Goal: Task Accomplishment & Management: Manage account settings

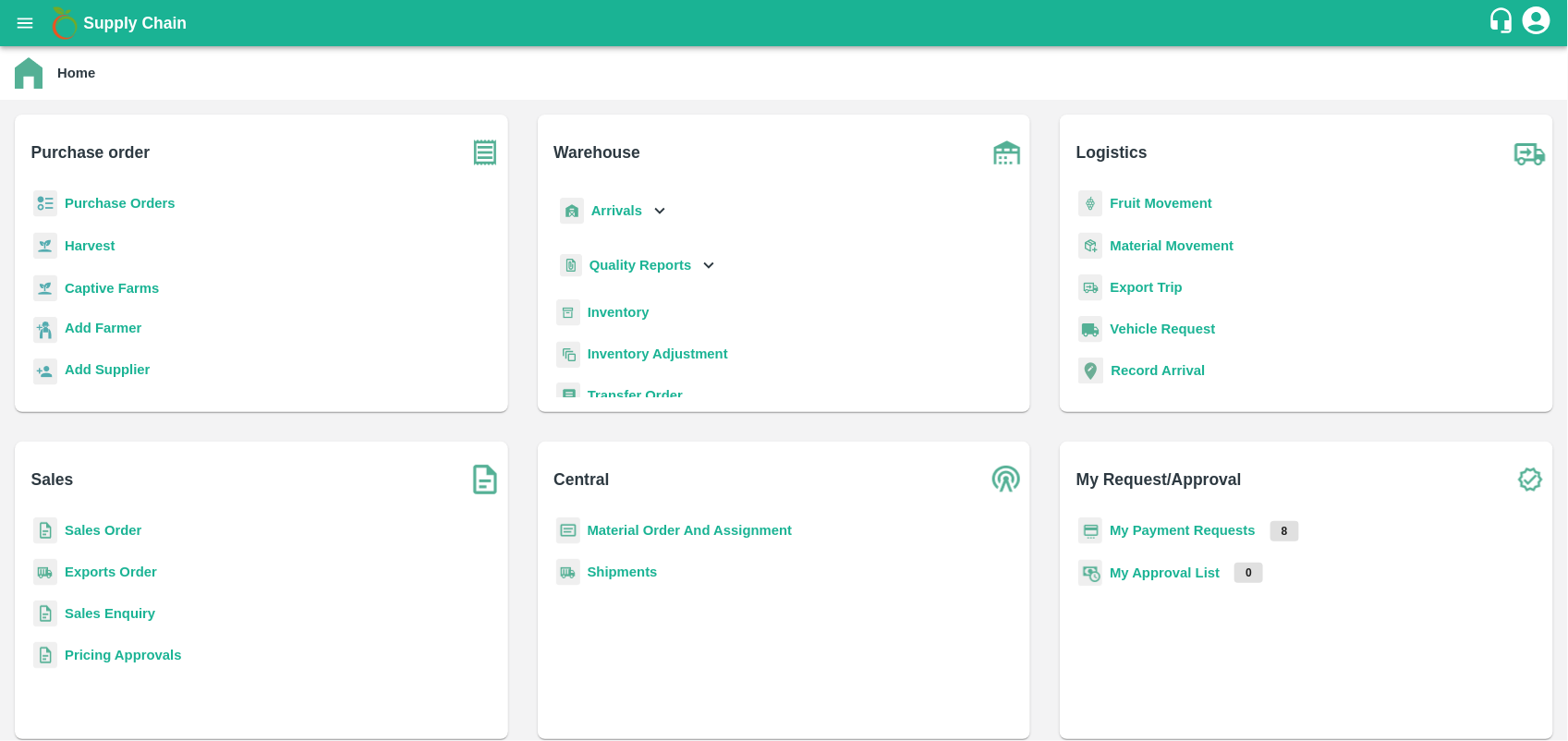
click at [144, 199] on b "Purchase Orders" at bounding box center [120, 203] width 111 height 15
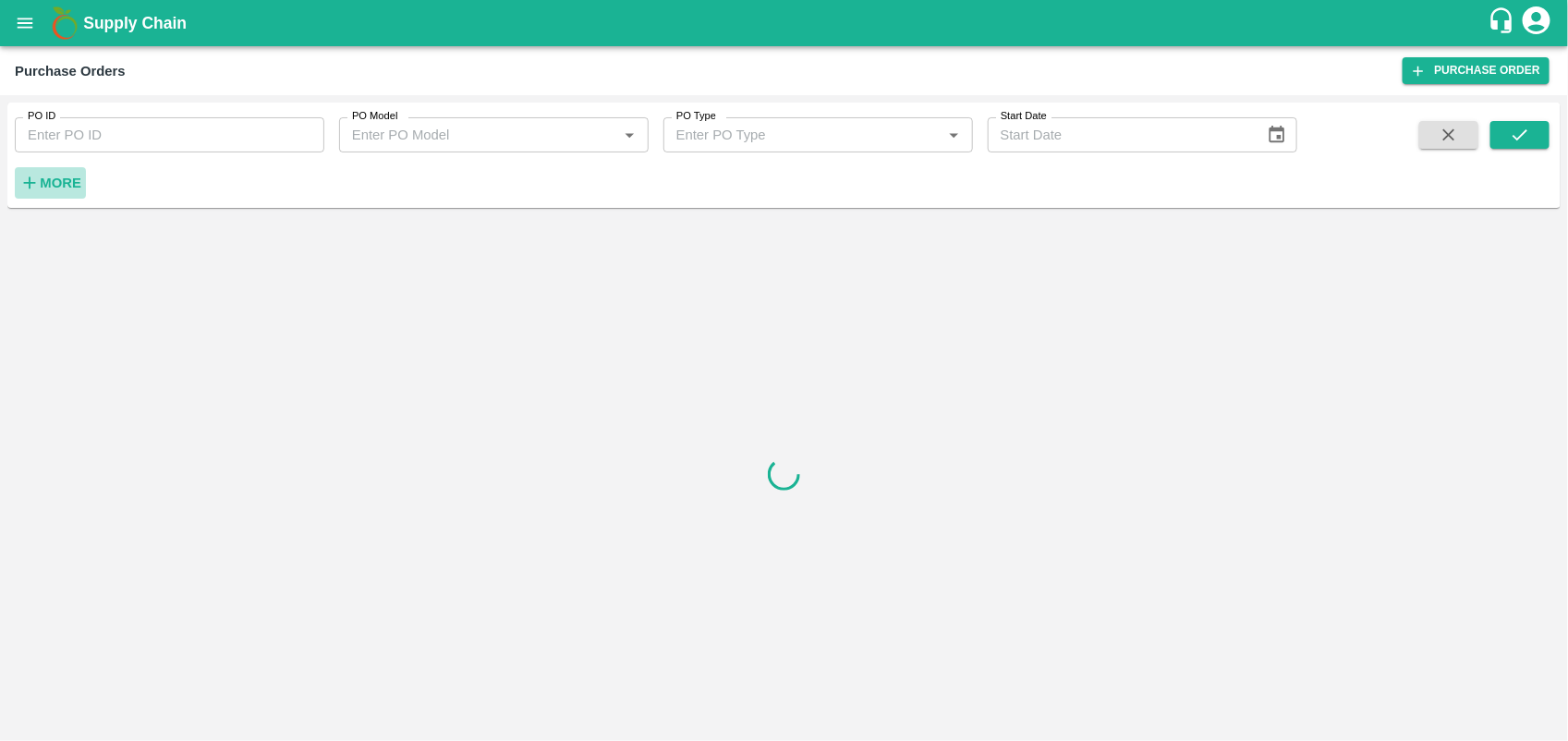
click at [57, 190] on strong "More" at bounding box center [60, 182] width 41 height 15
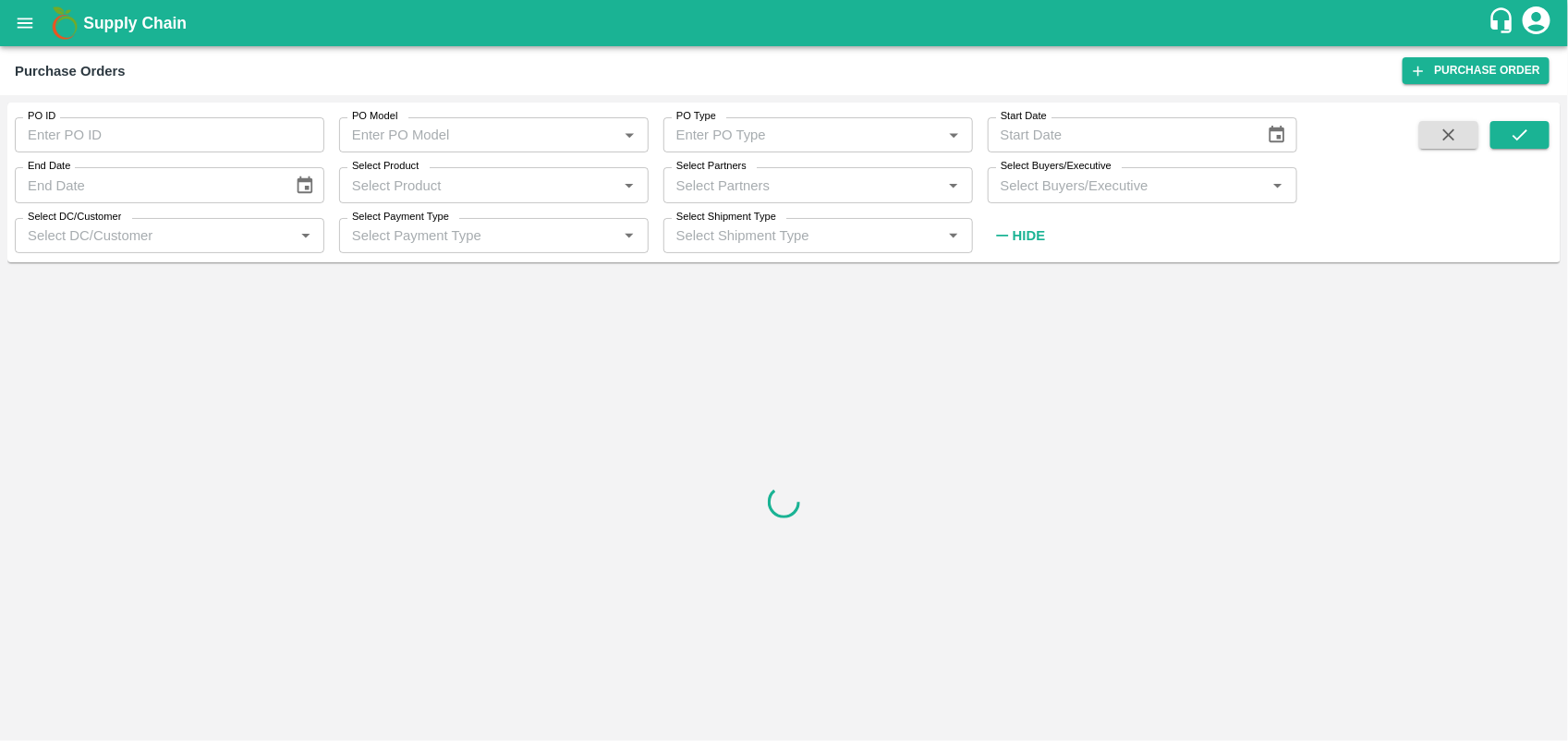
click at [811, 162] on div "Select Partners Select Partners   *" at bounding box center [811, 177] width 325 height 50
click at [782, 173] on input "Select Partners" at bounding box center [803, 185] width 268 height 24
type input "[PERSON_NAME]"
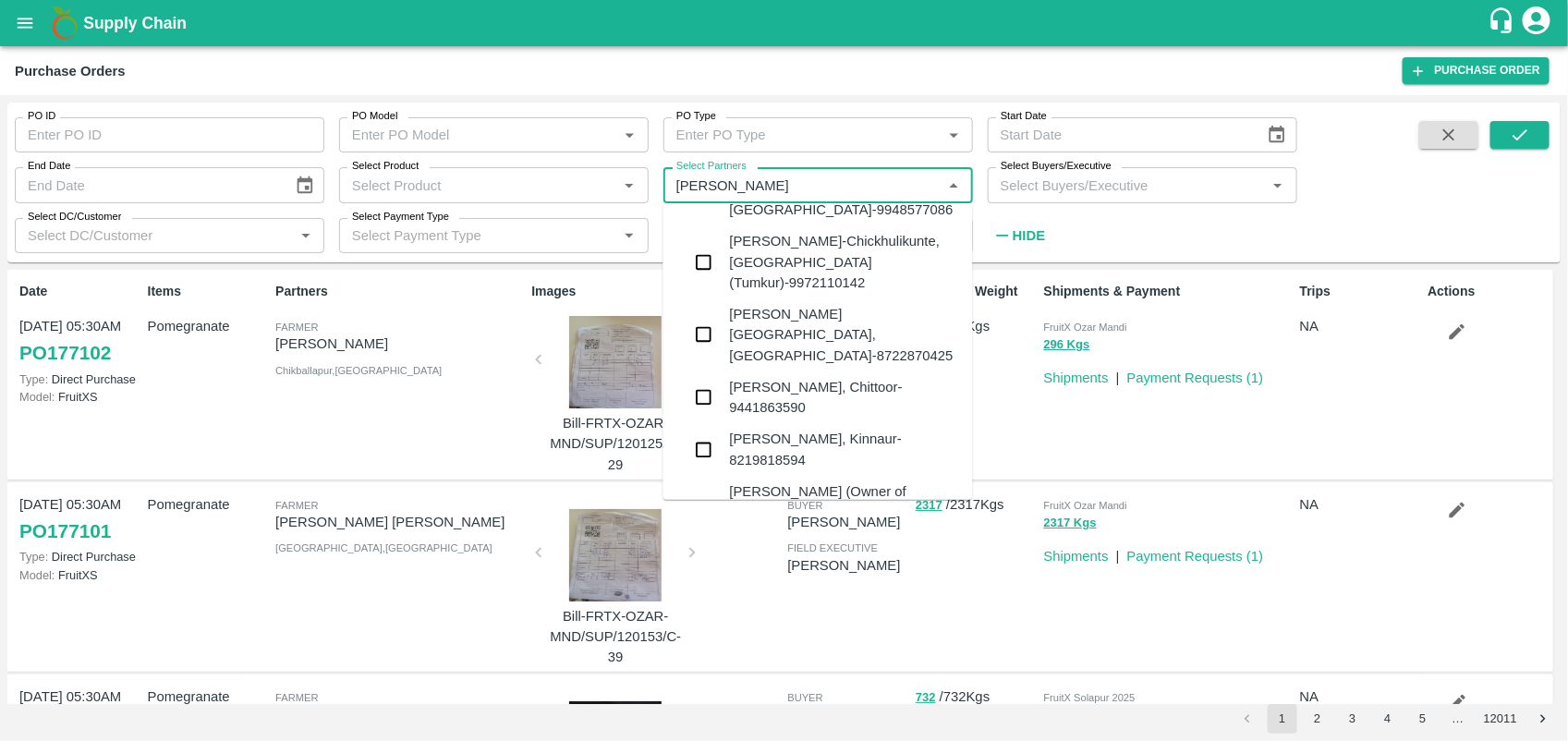
scroll to position [361, 0]
click at [847, 428] on div "[PERSON_NAME], Kinnaur-8219818594" at bounding box center [844, 449] width 228 height 41
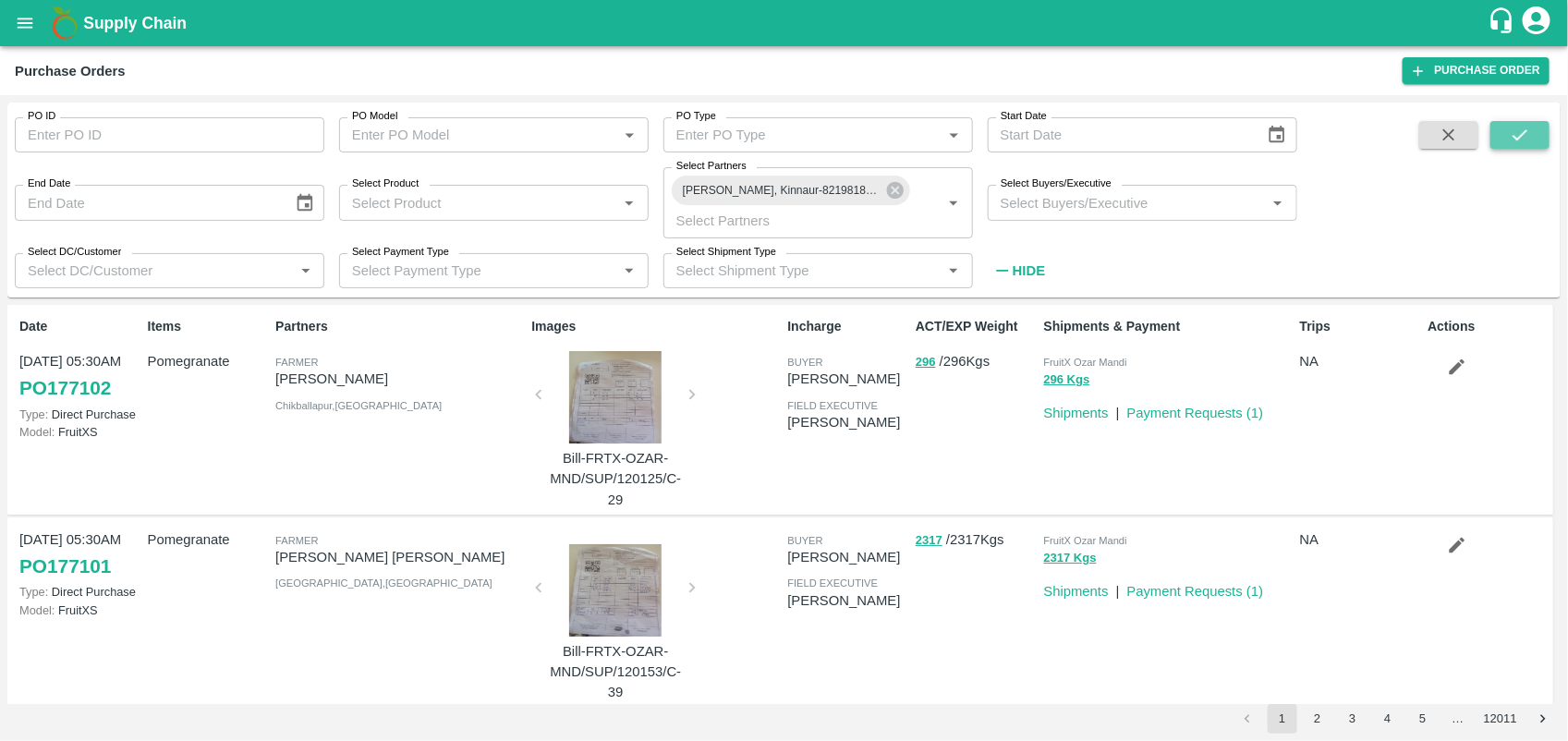
click at [1532, 130] on button "submit" at bounding box center [1520, 135] width 59 height 28
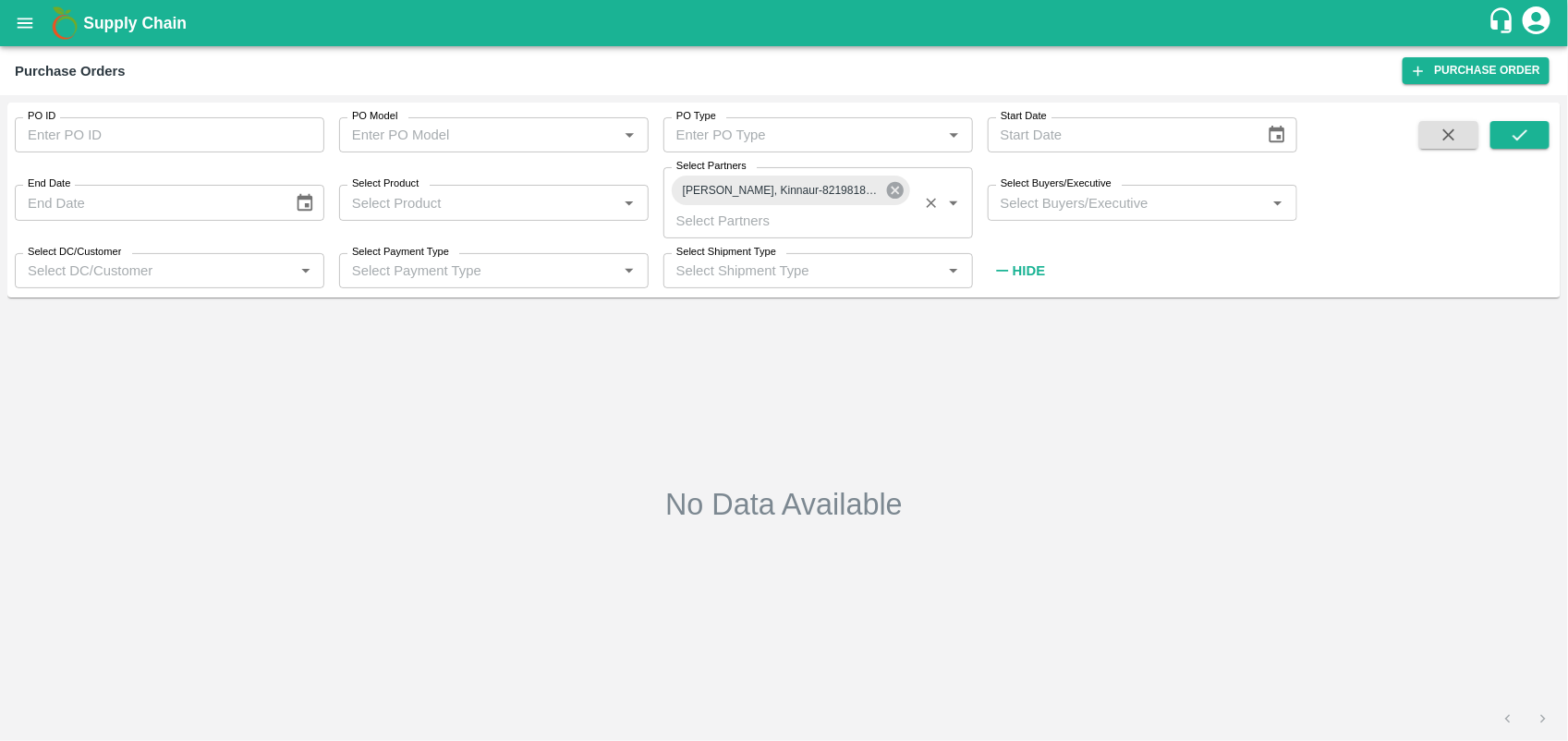
click at [898, 182] on icon at bounding box center [895, 190] width 21 height 21
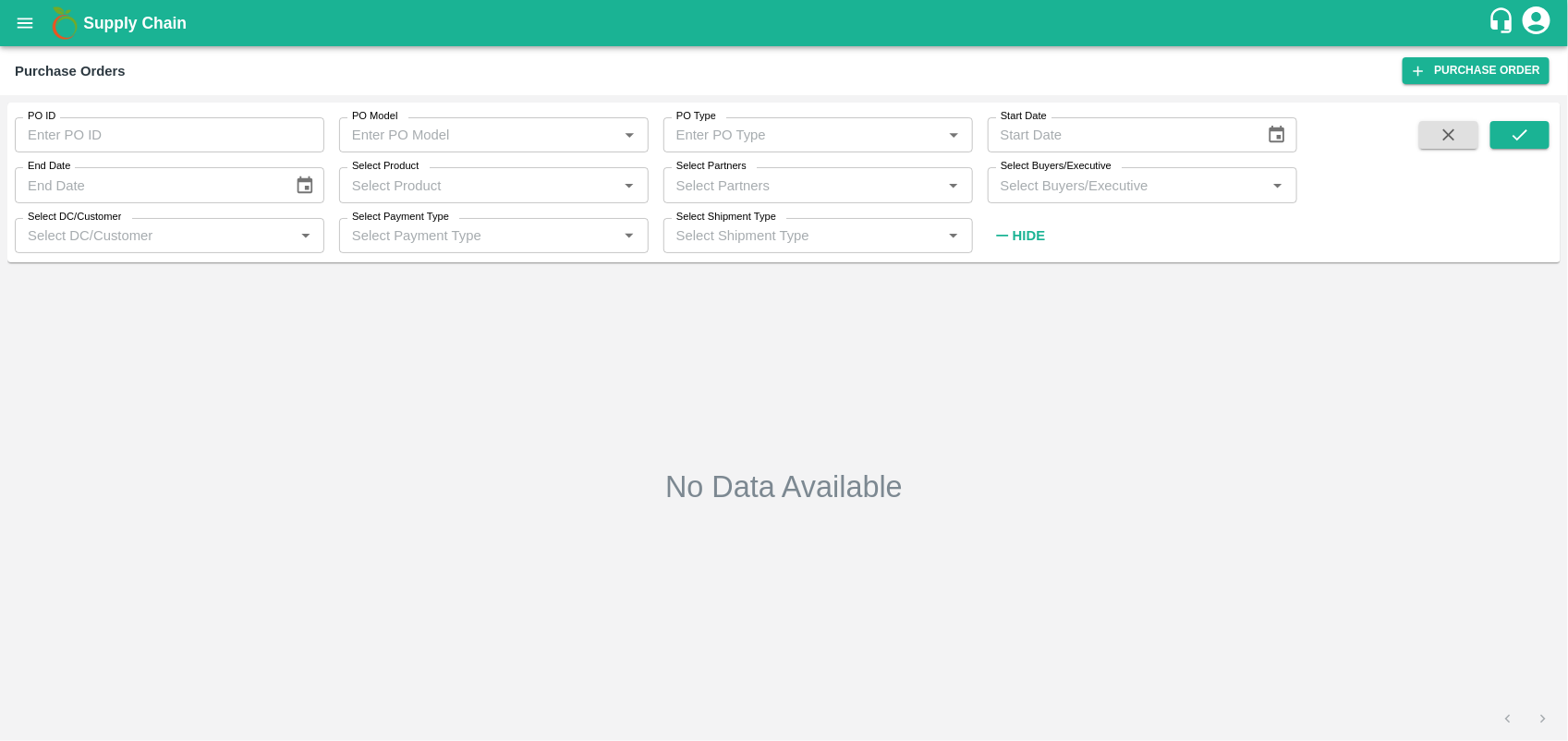
click at [807, 180] on input "Select Partners" at bounding box center [803, 185] width 268 height 24
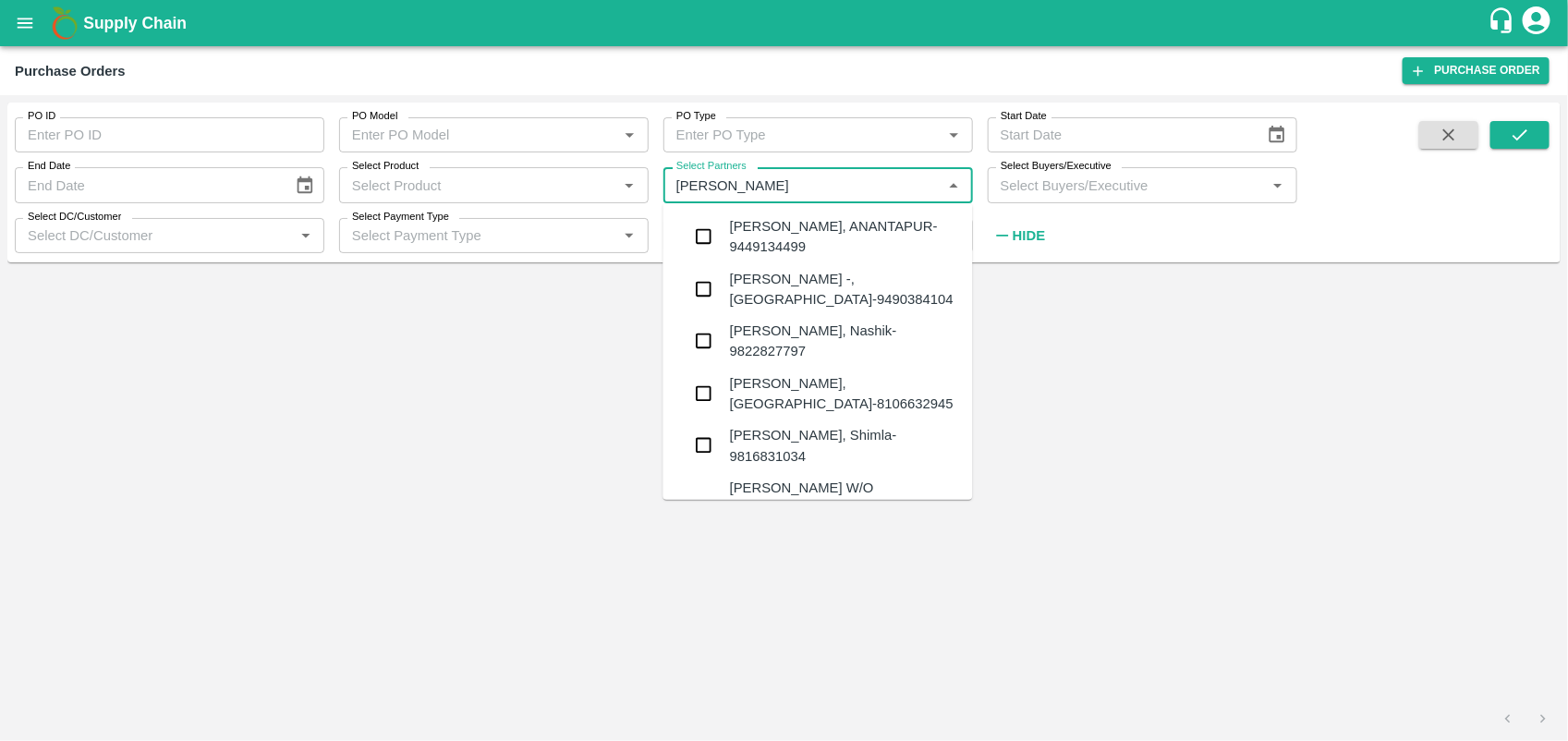
type input "[PERSON_NAME]"
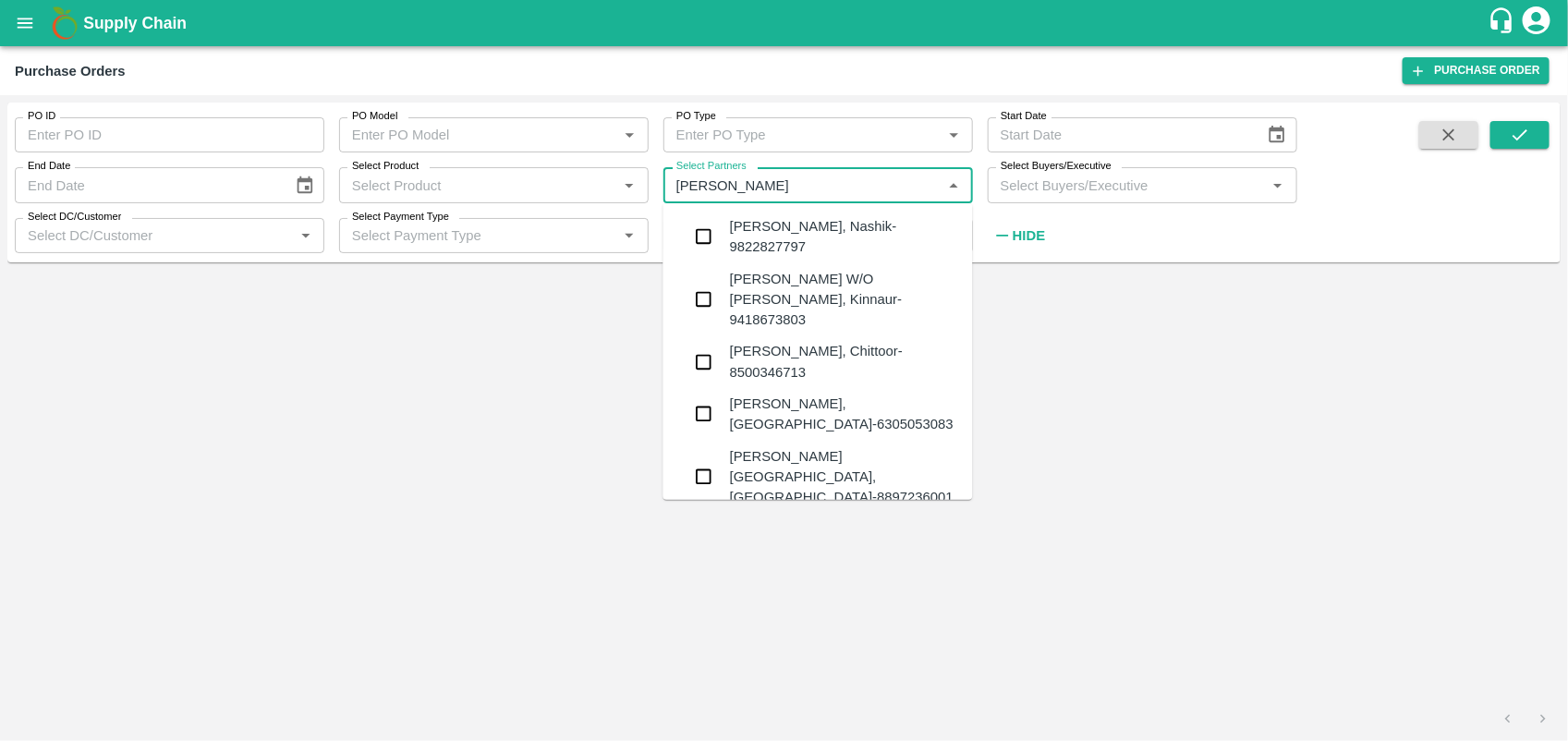
click at [831, 274] on div "[PERSON_NAME] W/O [PERSON_NAME], Kinnaur-9418673803" at bounding box center [844, 299] width 228 height 62
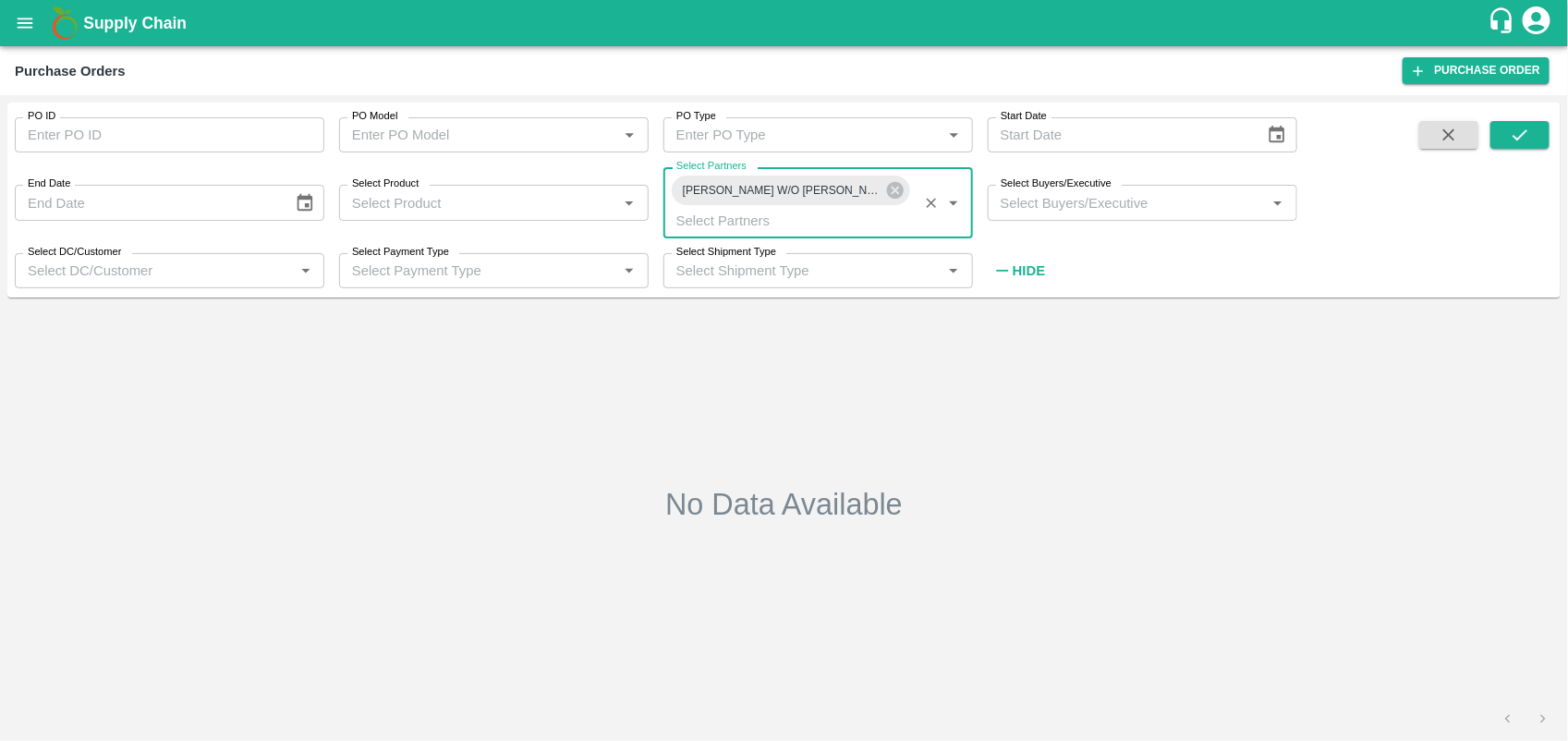
click at [1498, 150] on span at bounding box center [1520, 204] width 59 height 165
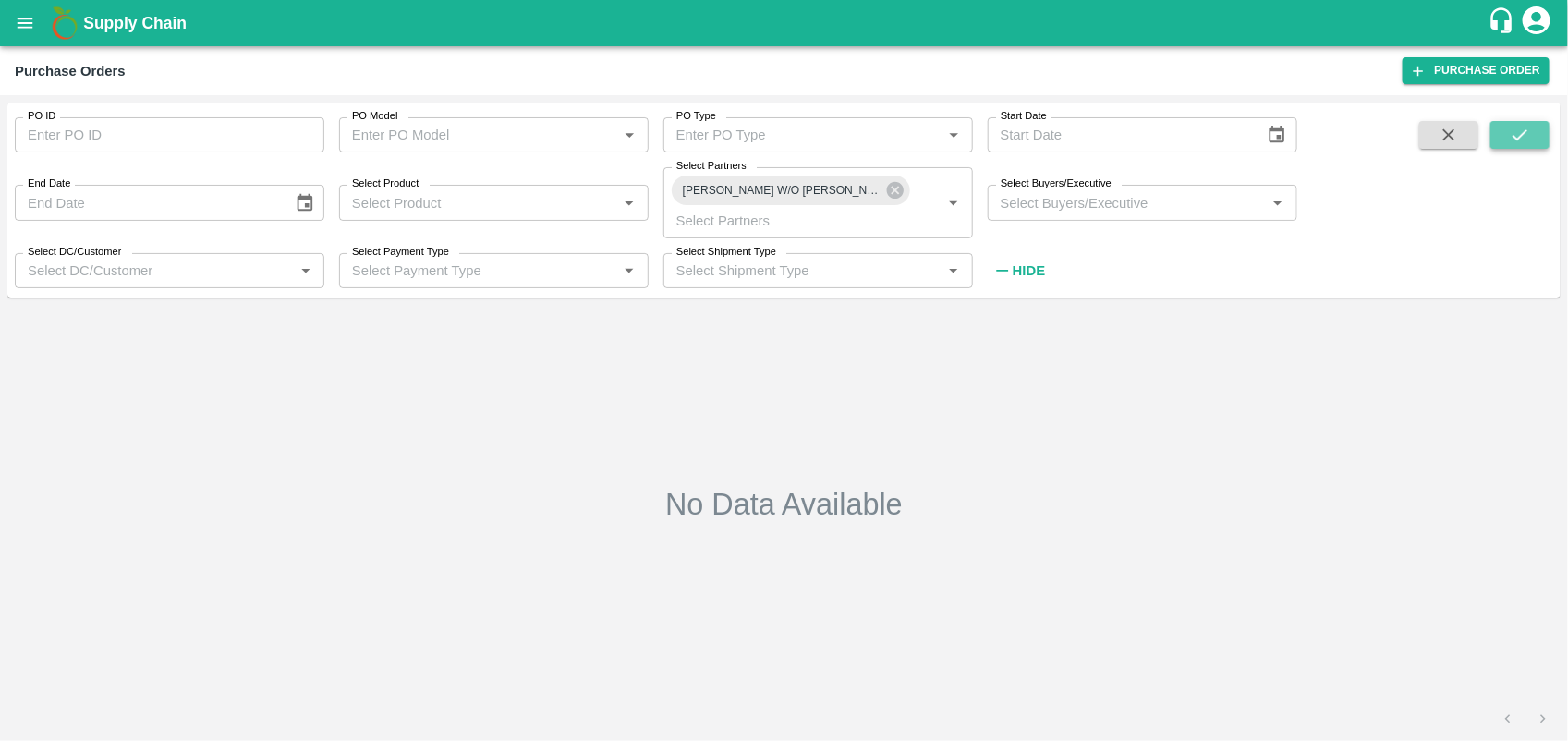
click at [1502, 146] on button "submit" at bounding box center [1520, 135] width 59 height 28
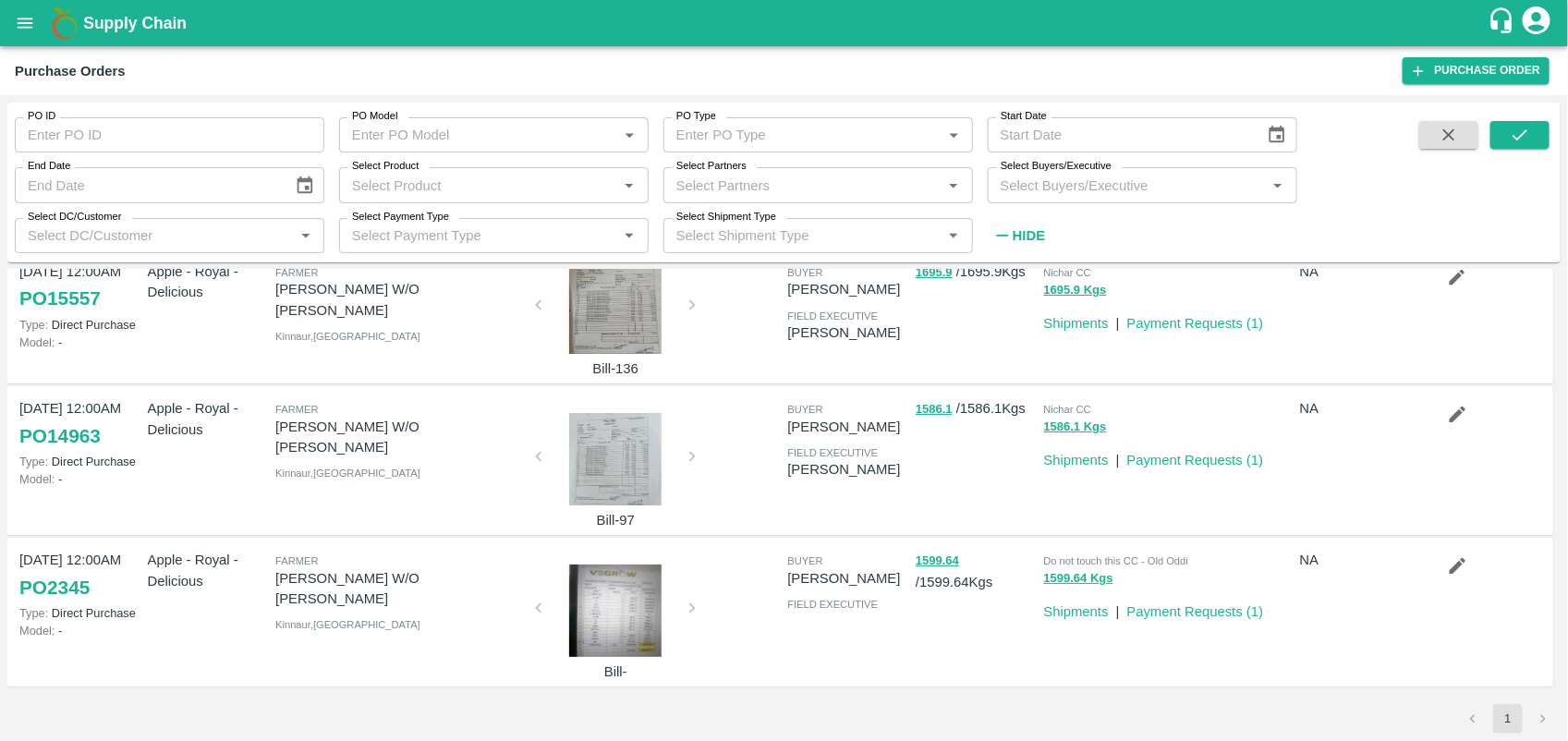
scroll to position [0, 0]
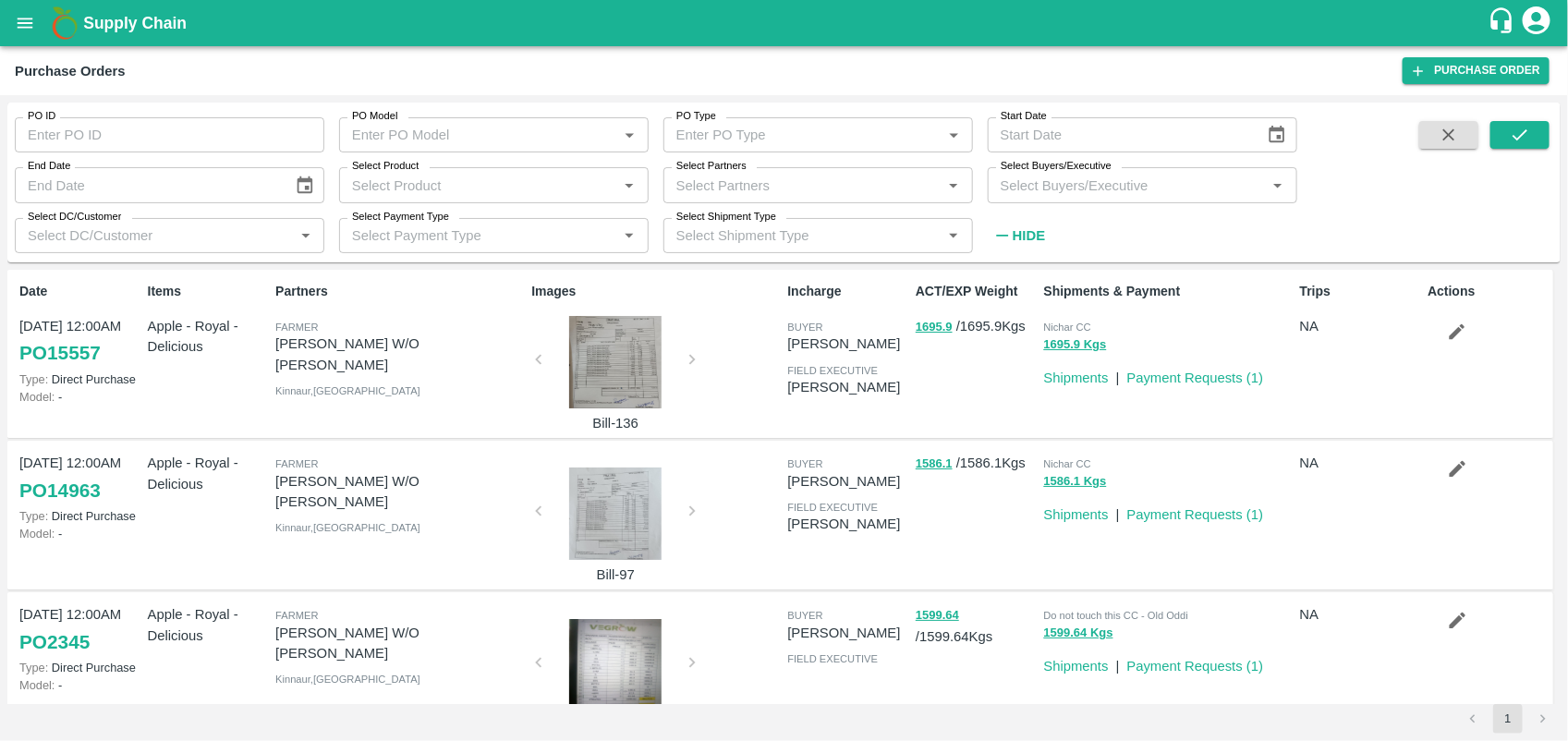
click at [637, 402] on div at bounding box center [615, 362] width 139 height 93
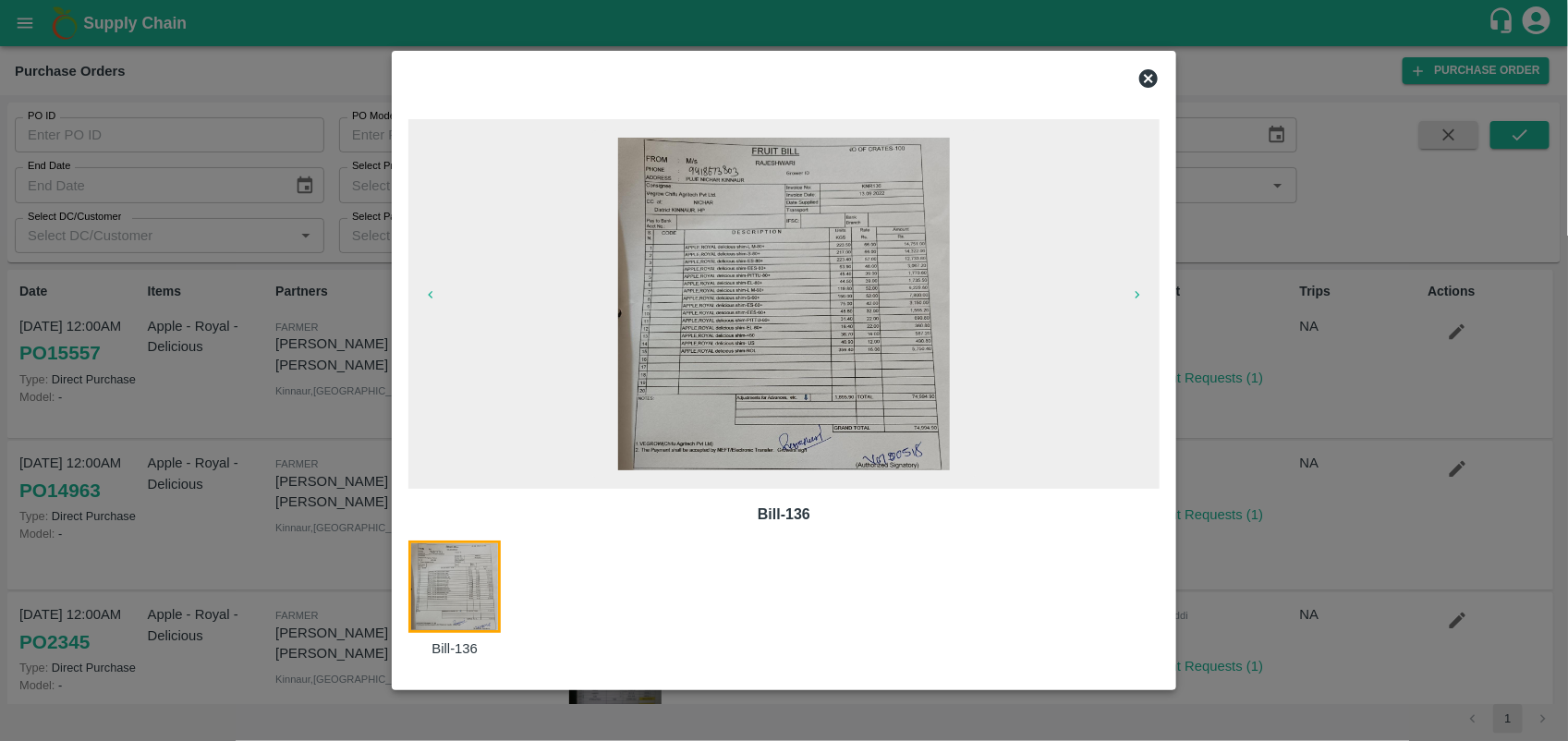
click at [774, 334] on img at bounding box center [783, 304] width 331 height 333
click at [1138, 74] on icon at bounding box center [1148, 79] width 23 height 23
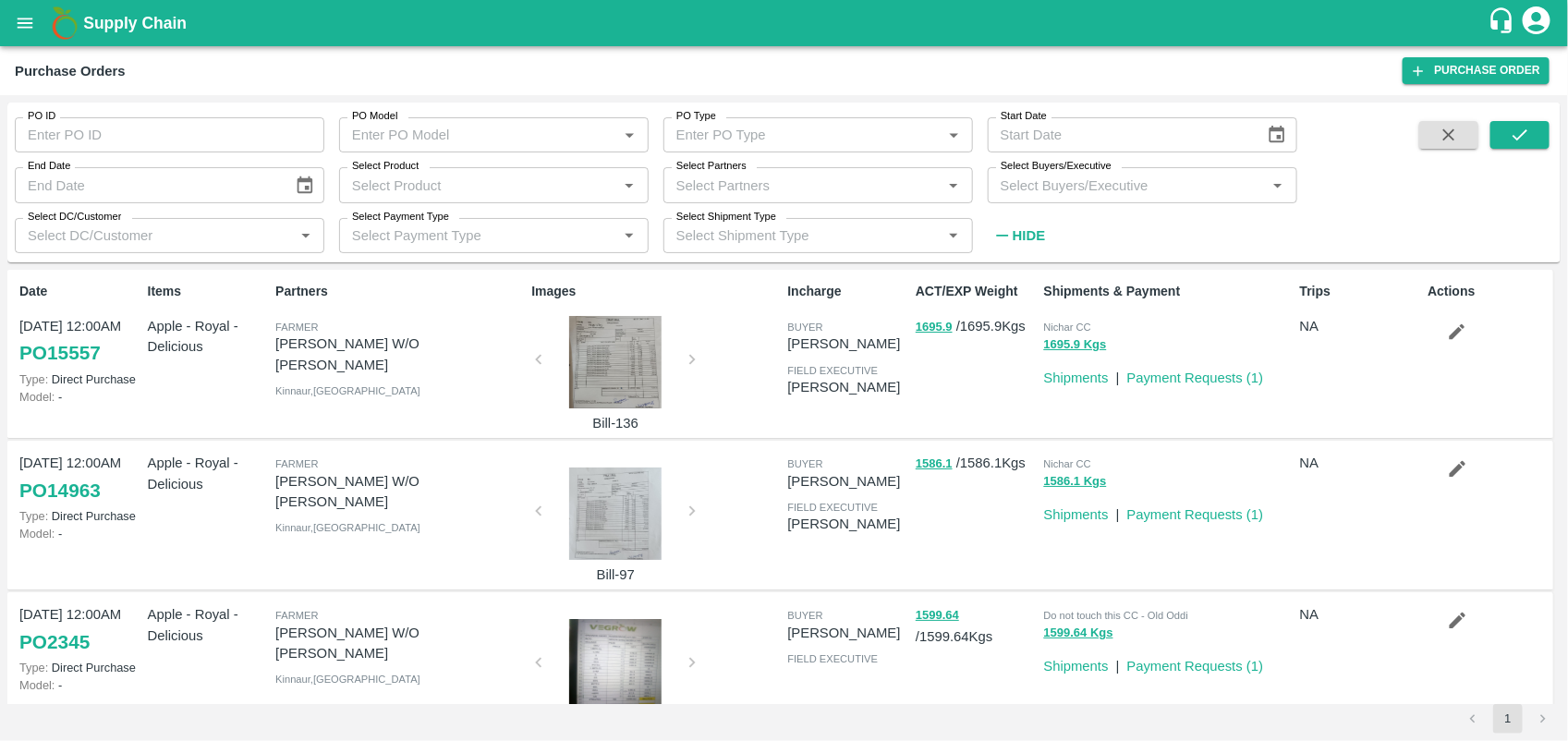
click at [20, 26] on icon "open drawer" at bounding box center [26, 23] width 16 height 10
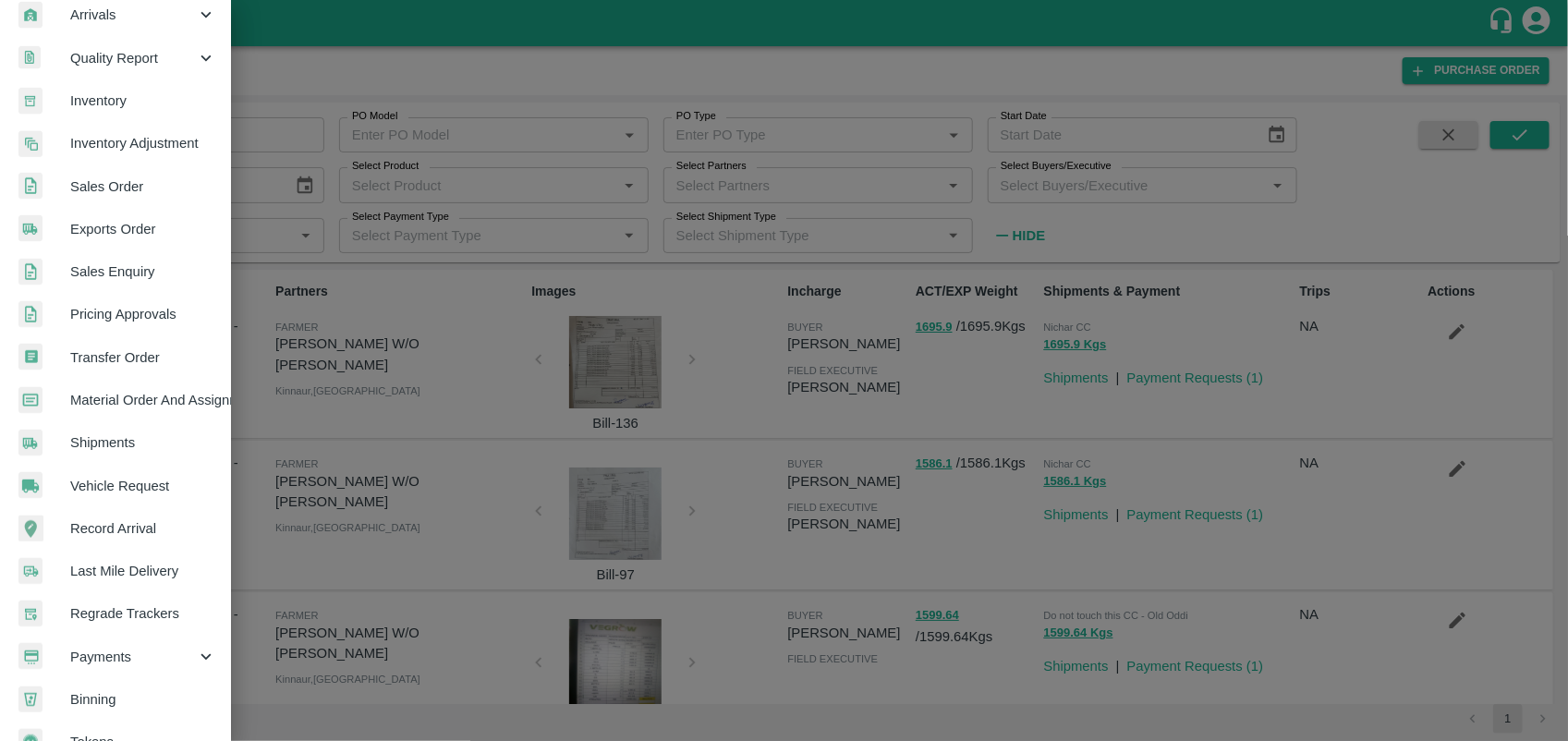
scroll to position [310, 0]
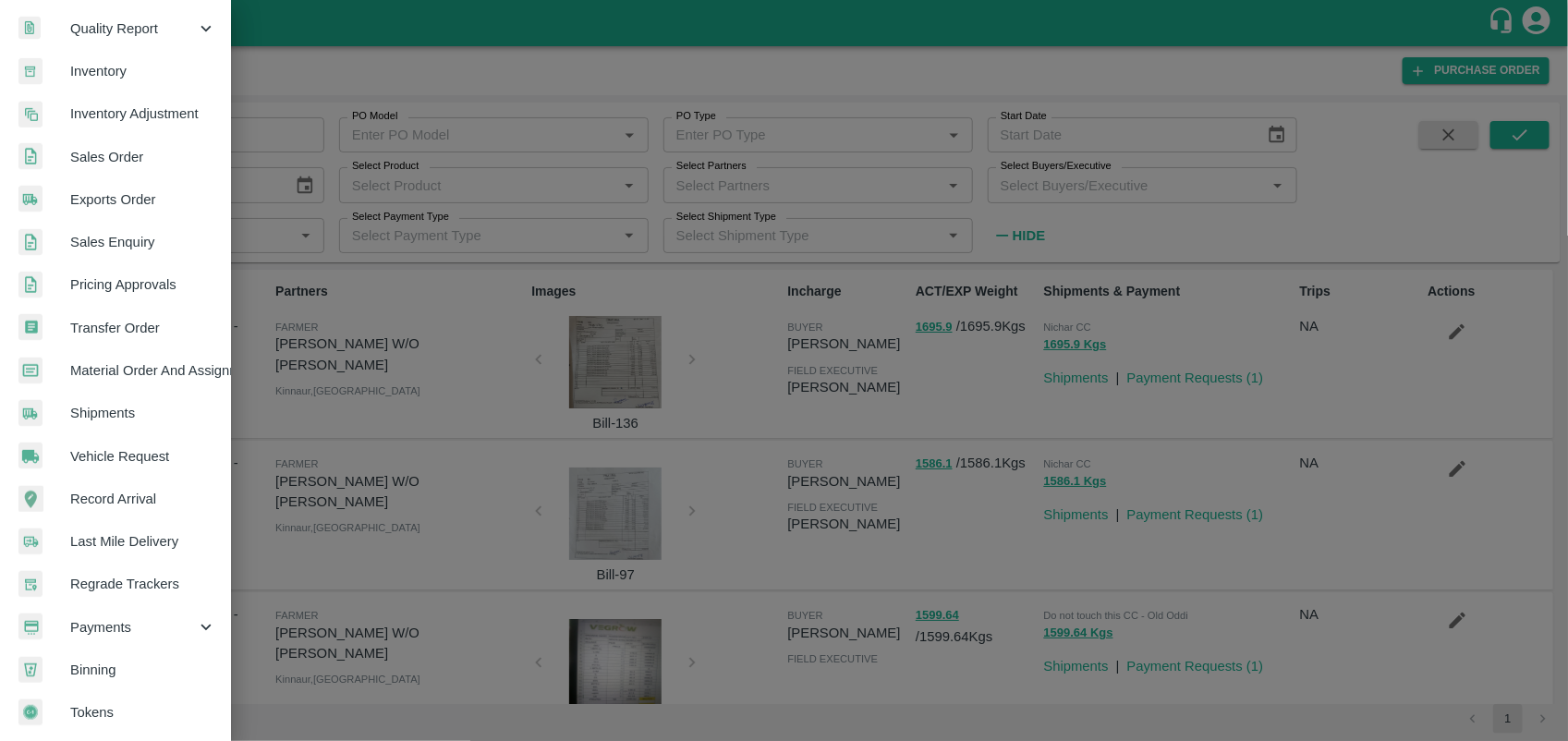
click at [157, 617] on span "Payments" at bounding box center [133, 627] width 126 height 21
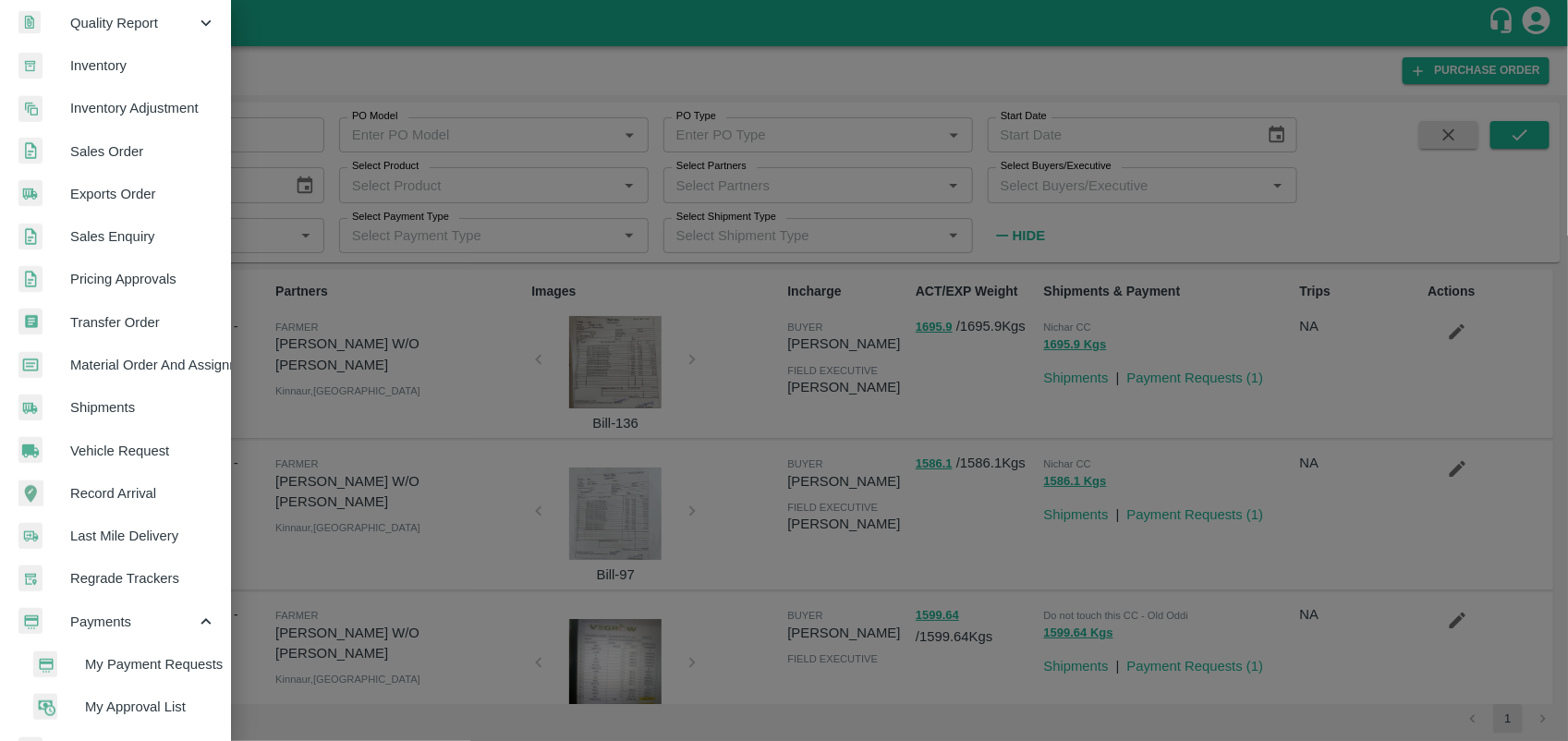
click at [154, 672] on span "My Payment Requests" at bounding box center [150, 664] width 131 height 21
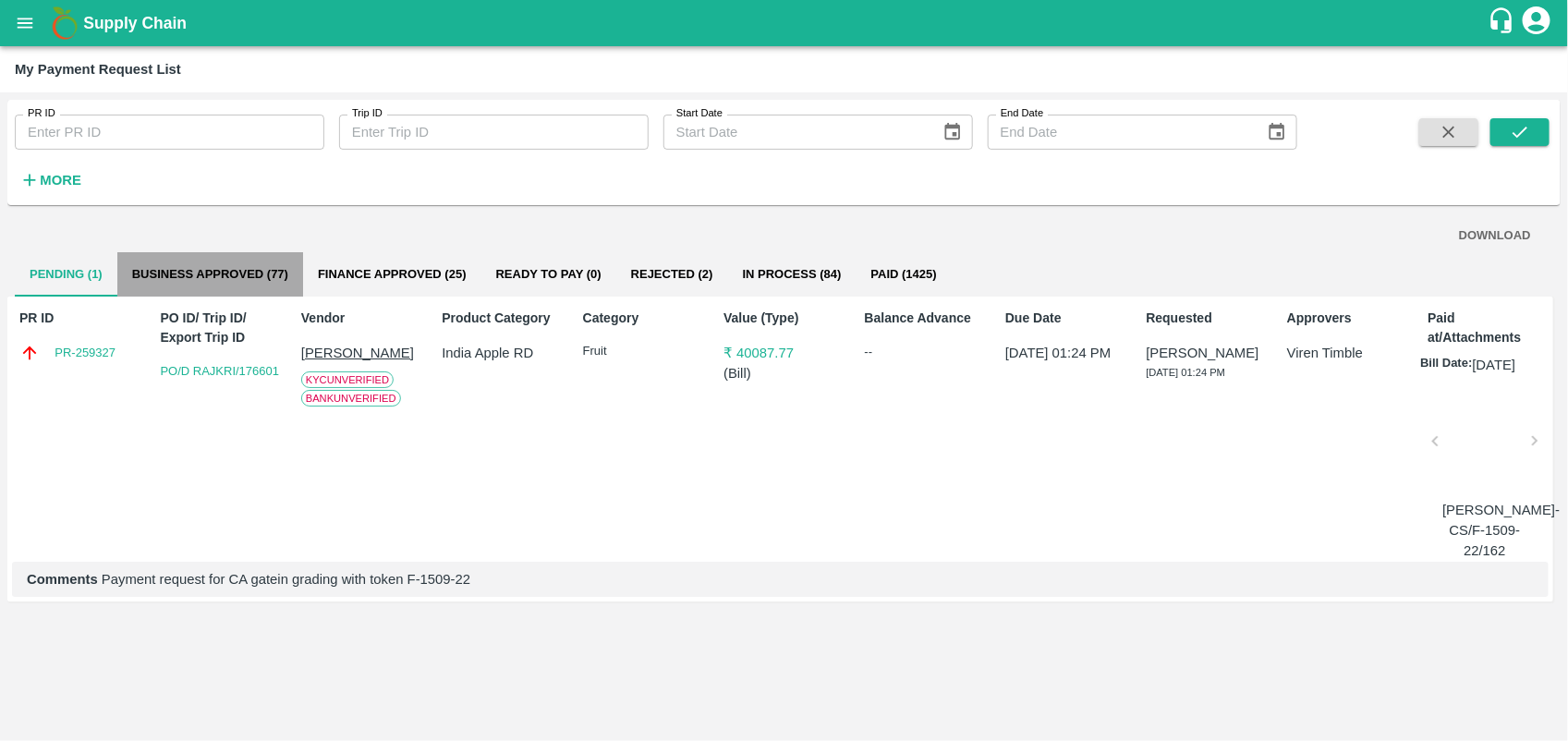
click at [264, 266] on button "Business Approved (77)" at bounding box center [210, 274] width 186 height 44
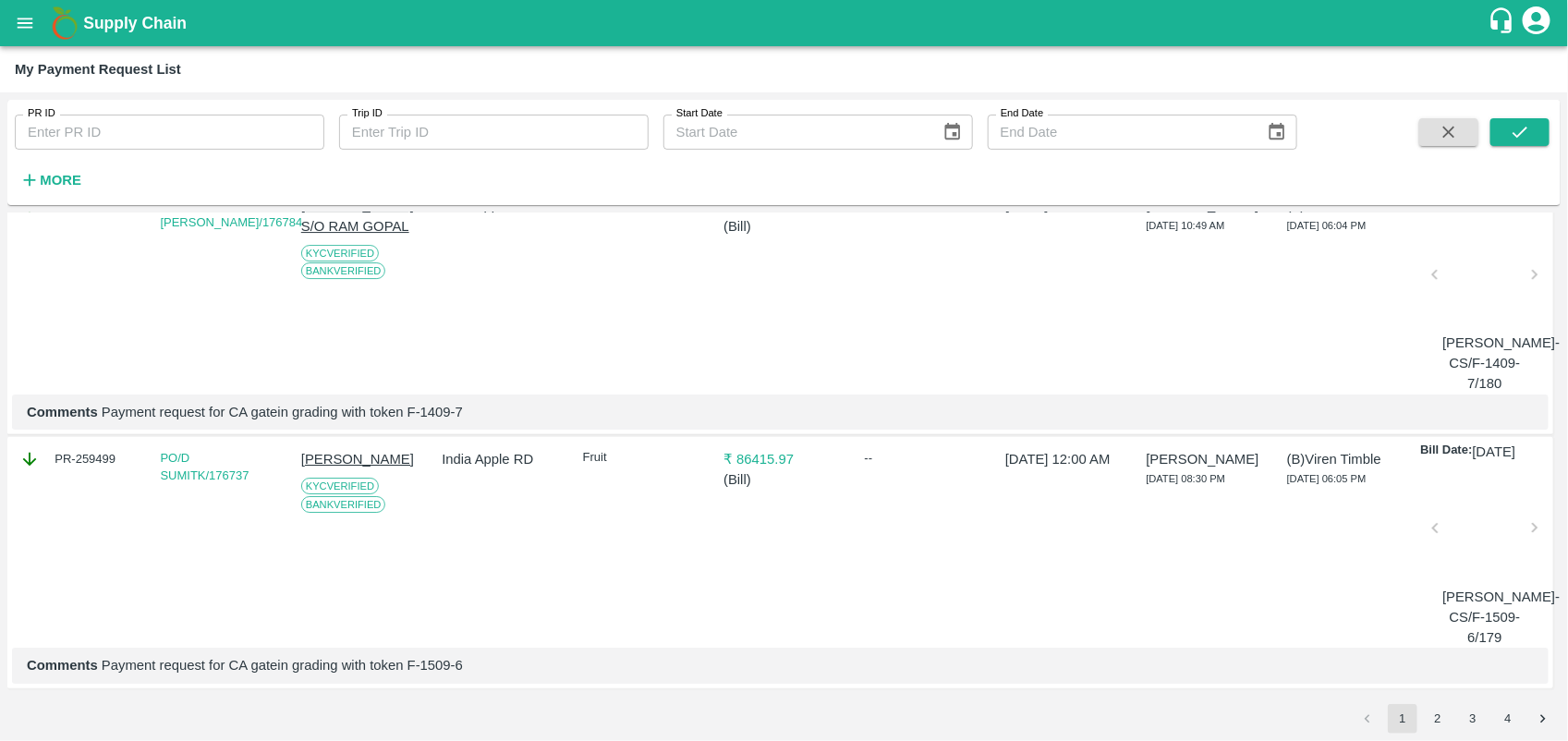
scroll to position [6453, 0]
click at [1434, 719] on button "2" at bounding box center [1437, 719] width 30 height 30
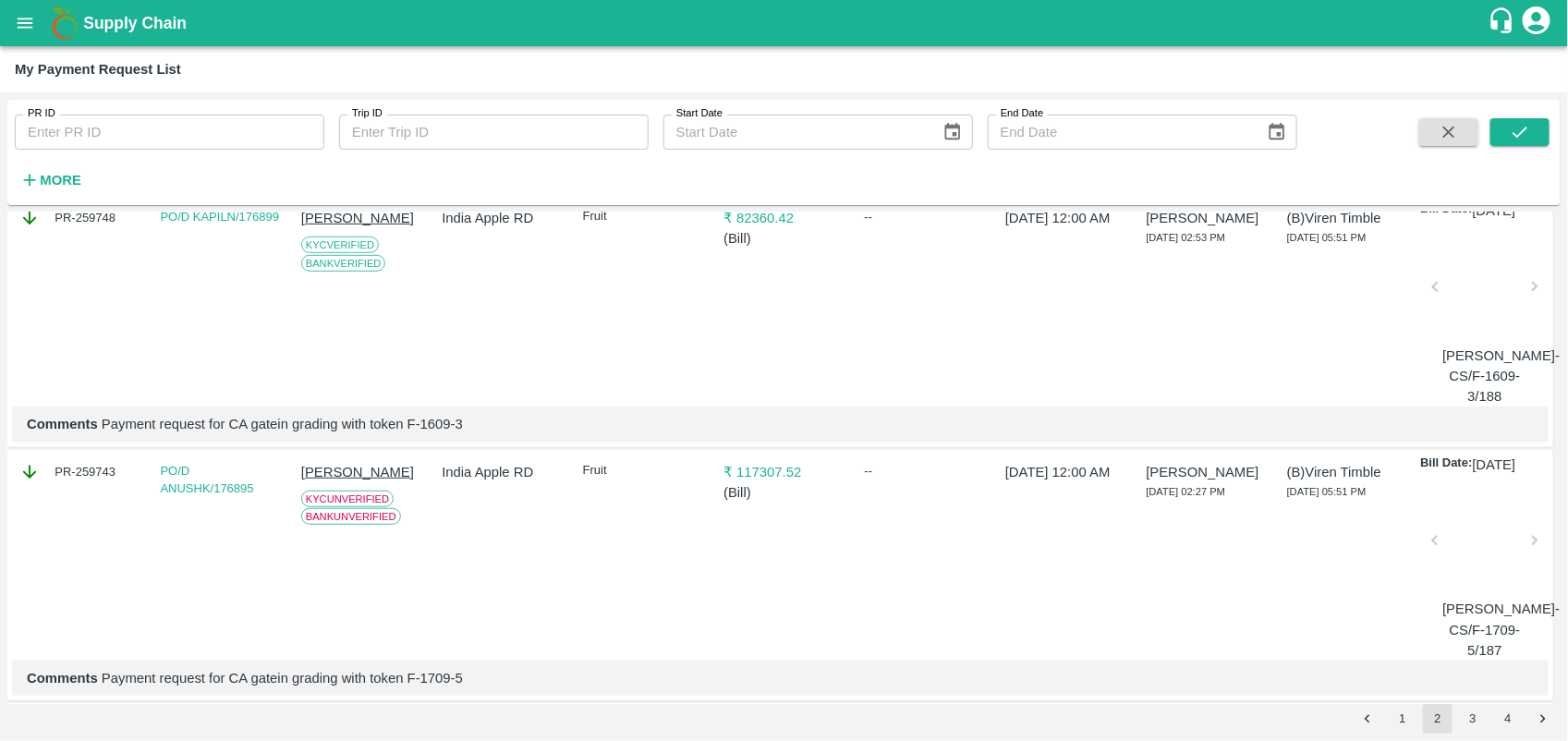
scroll to position [3707, 0]
click at [1506, 114] on div "PR ID PR ID Trip ID Trip ID Start Date Start Date End Date End Date More" at bounding box center [784, 153] width 1553 height 91
click at [1512, 129] on icon "submit" at bounding box center [1519, 132] width 21 height 21
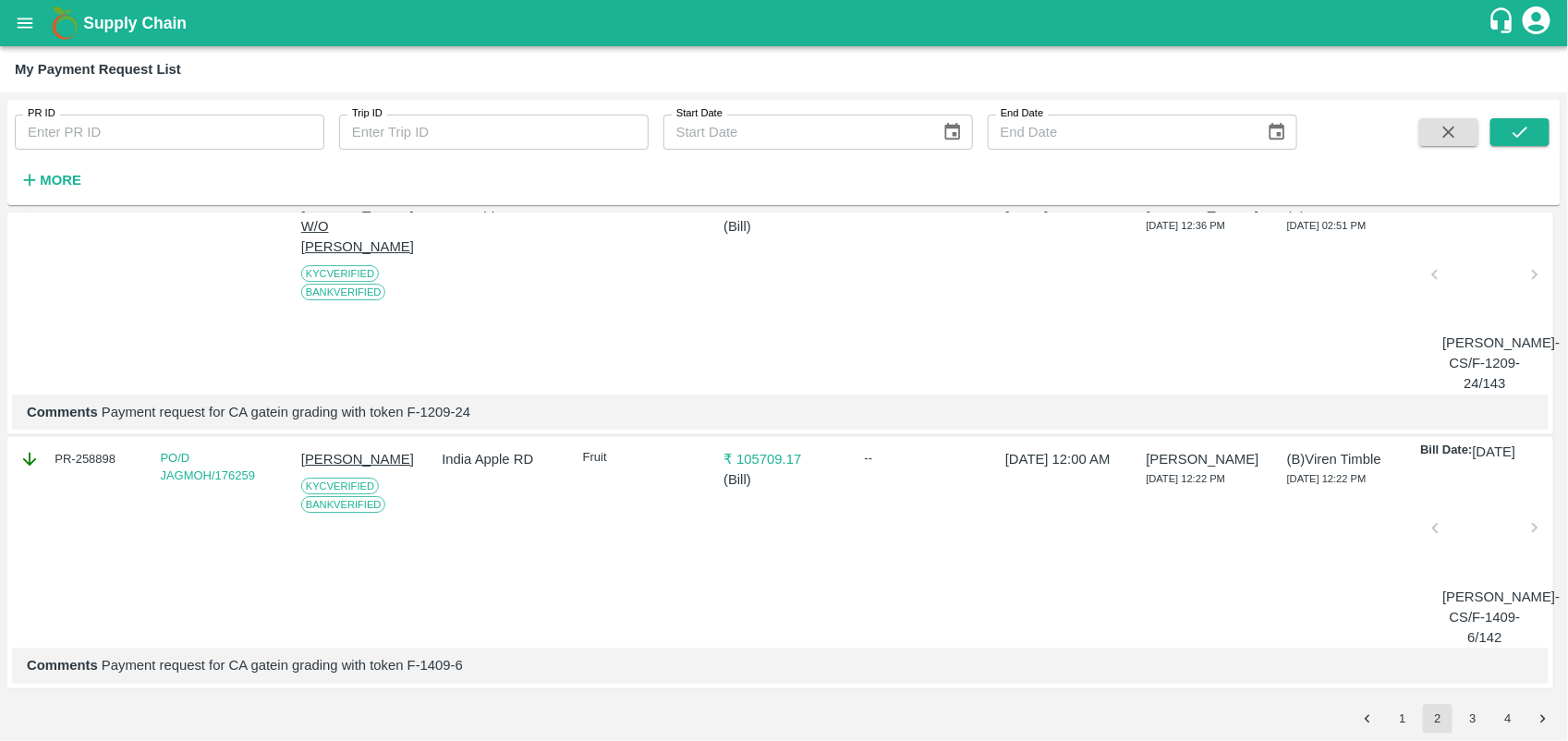
scroll to position [6453, 0]
click at [1484, 709] on button "3" at bounding box center [1473, 719] width 30 height 30
click at [1520, 123] on icon "submit" at bounding box center [1519, 132] width 21 height 21
click at [1508, 727] on button "4" at bounding box center [1507, 719] width 30 height 30
click at [1525, 127] on icon "submit" at bounding box center [1519, 132] width 21 height 21
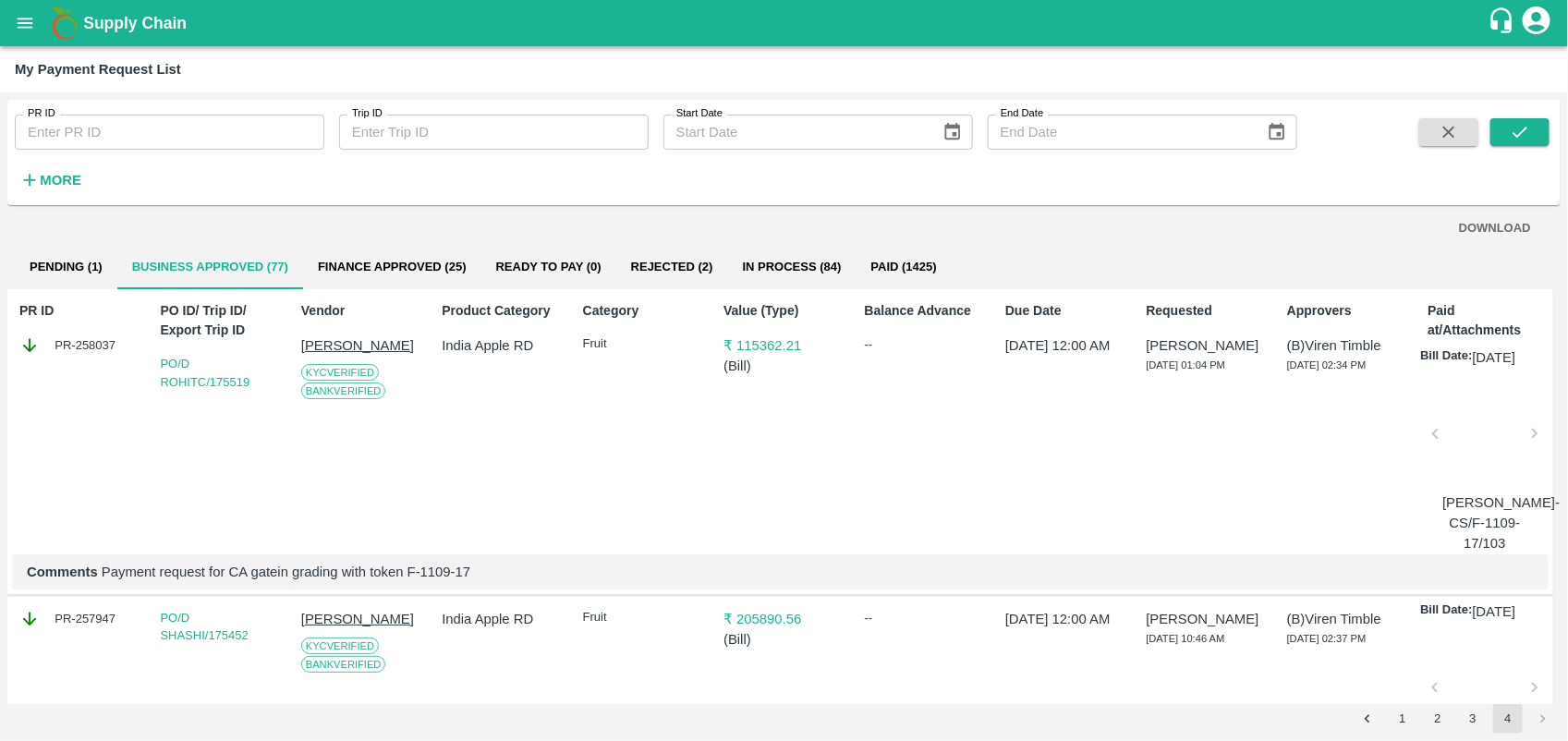
scroll to position [0, 0]
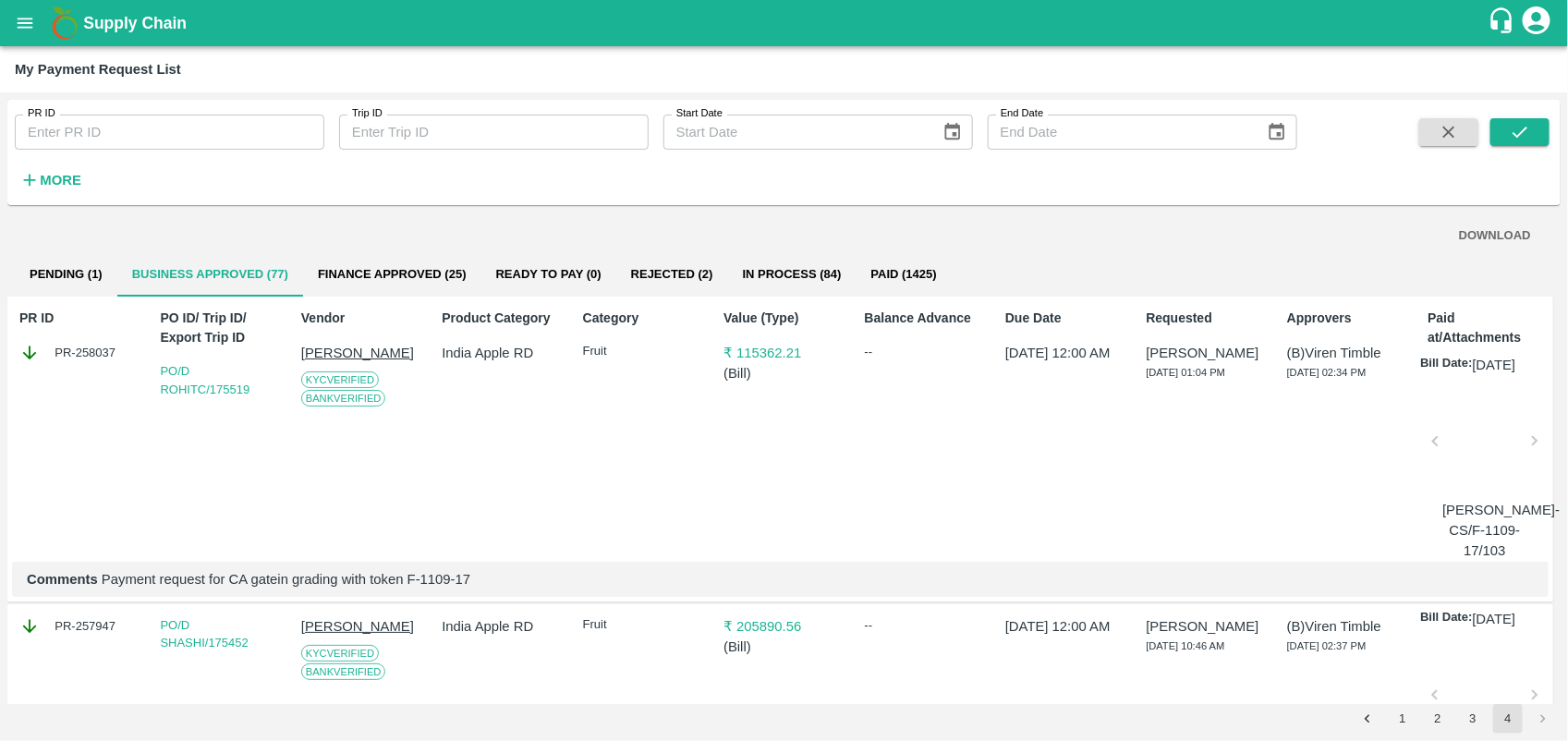
click at [1453, 723] on li "2" at bounding box center [1437, 719] width 35 height 30
click at [1472, 718] on button "3" at bounding box center [1473, 719] width 30 height 30
click at [1518, 141] on icon "submit" at bounding box center [1519, 132] width 21 height 21
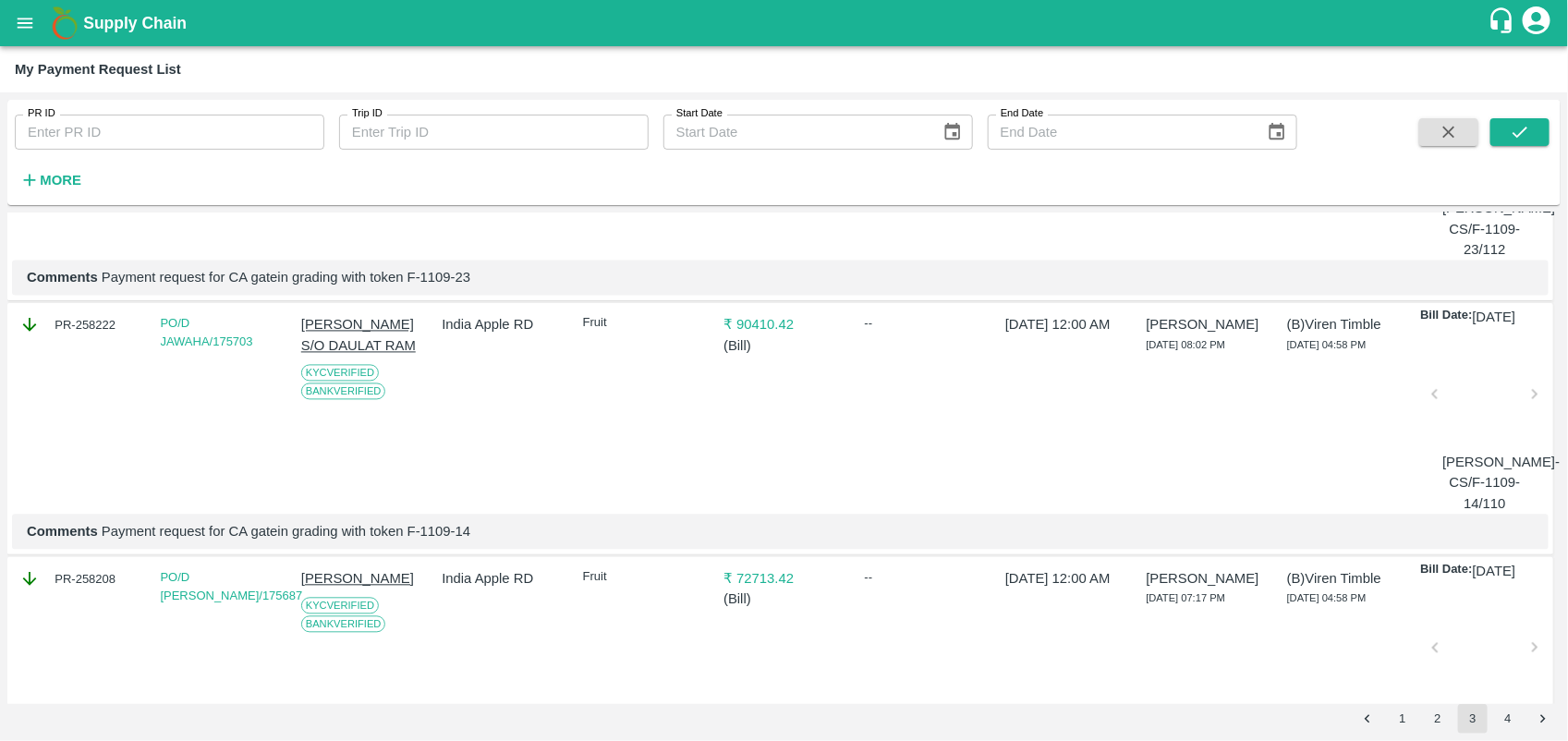
scroll to position [4793, 0]
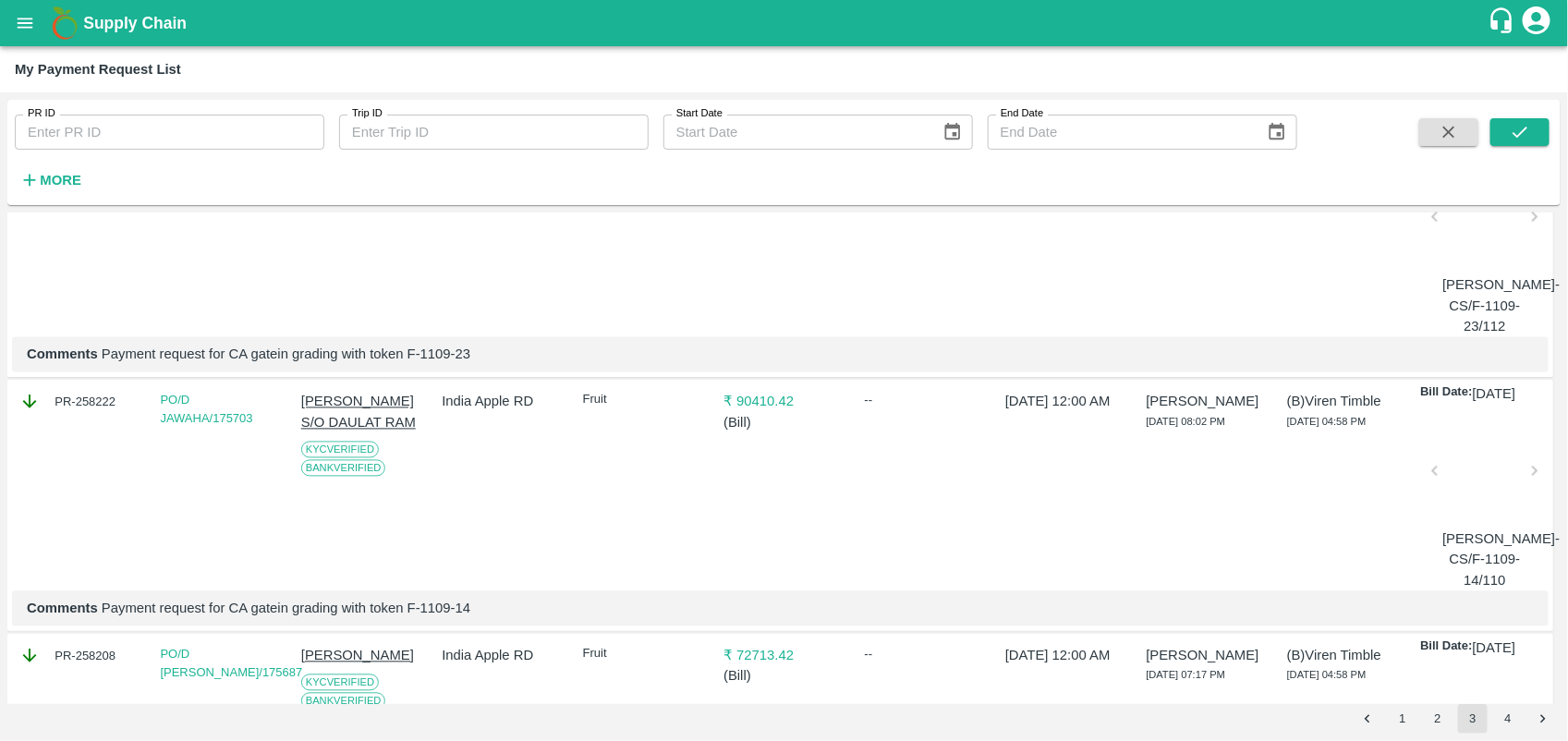
click at [1561, 222] on div "PR ID PR ID Trip ID Trip ID Start Date Start Date End Date End Date More DOWNLO…" at bounding box center [784, 416] width 1568 height 648
click at [1556, 219] on div "DOWNLOAD Pending (1) Business Approved (77) Finance Approved (25) Ready To Pay …" at bounding box center [784, 459] width 1553 height 492
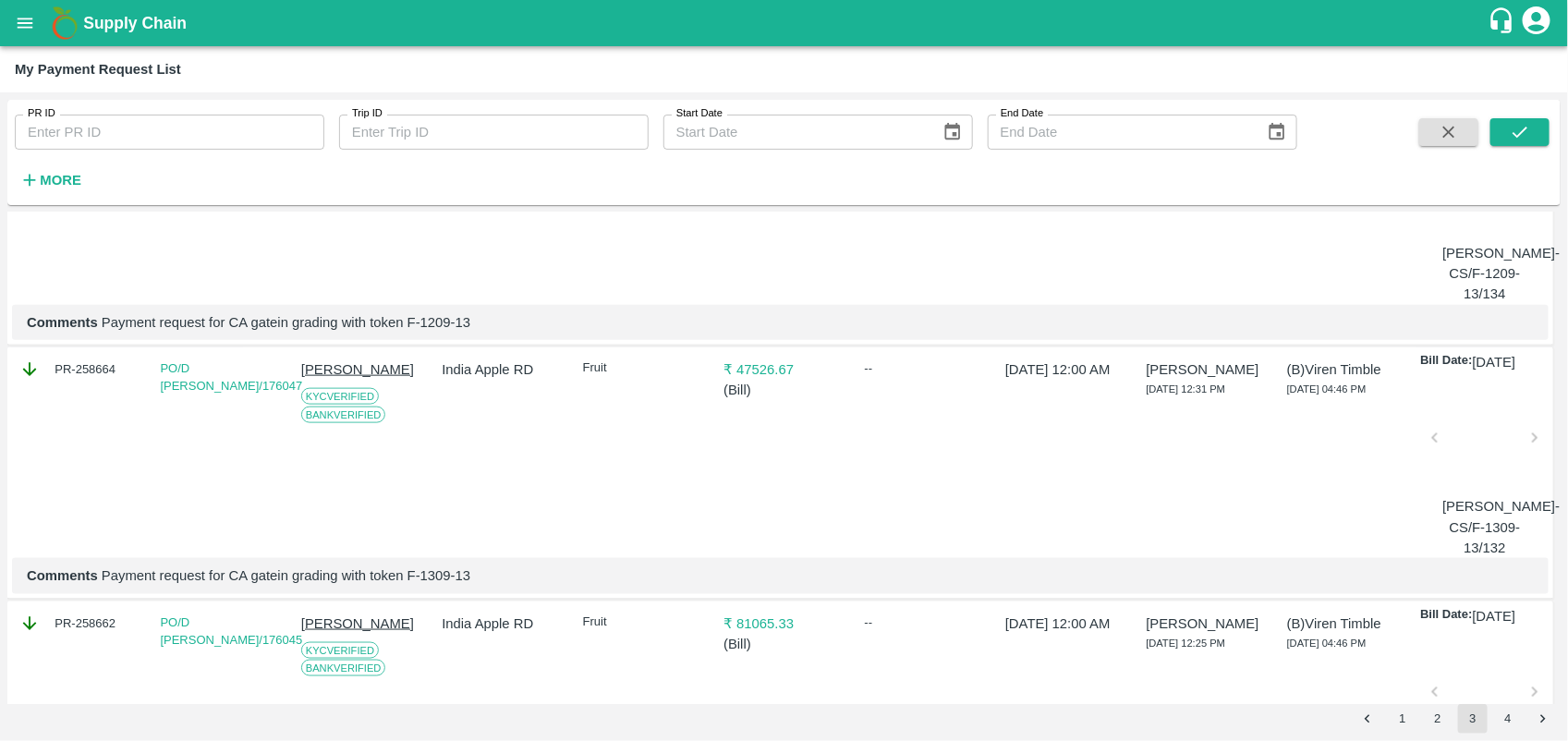
scroll to position [0, 0]
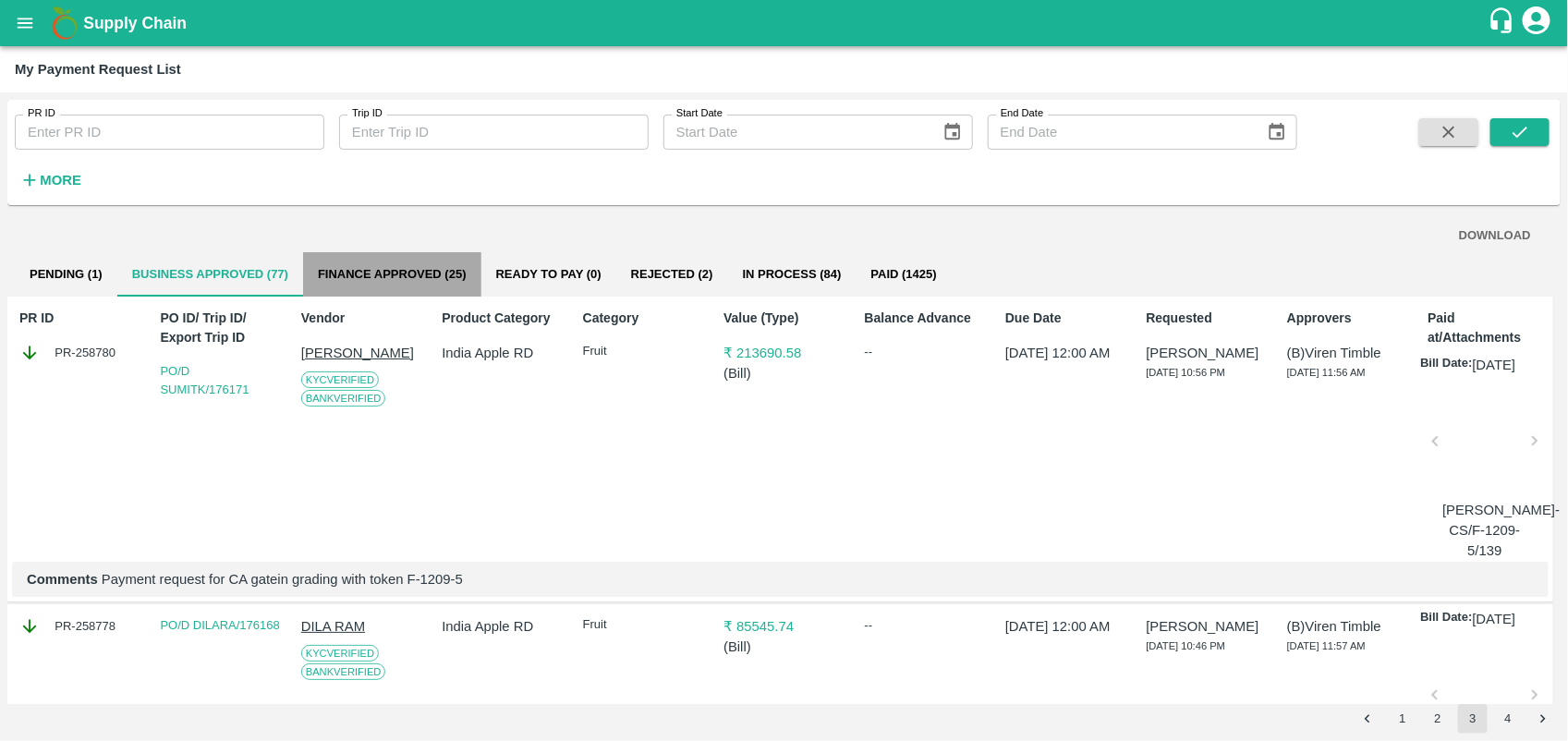
click at [414, 271] on button "Finance Approved (25)" at bounding box center [392, 274] width 178 height 44
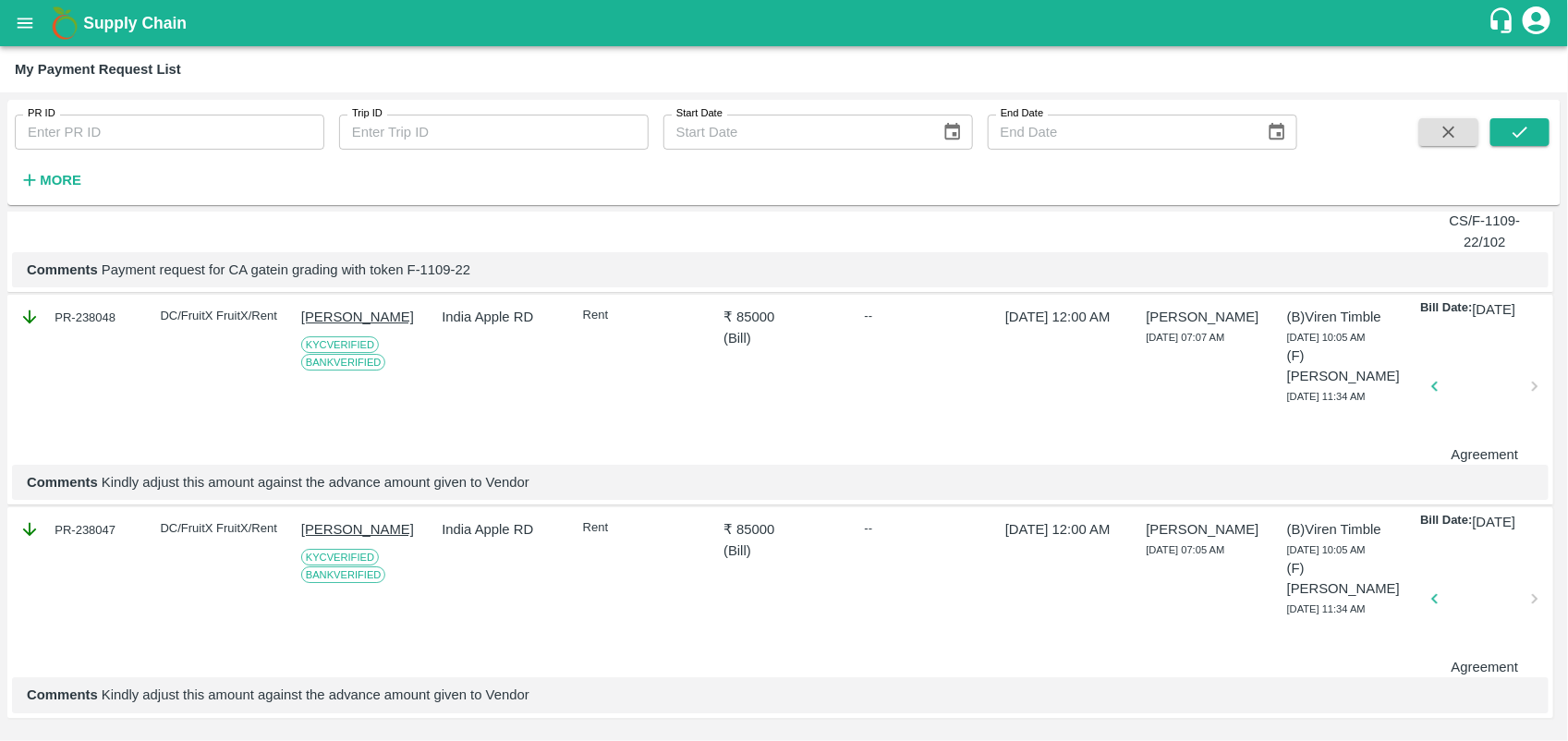
scroll to position [6343, 0]
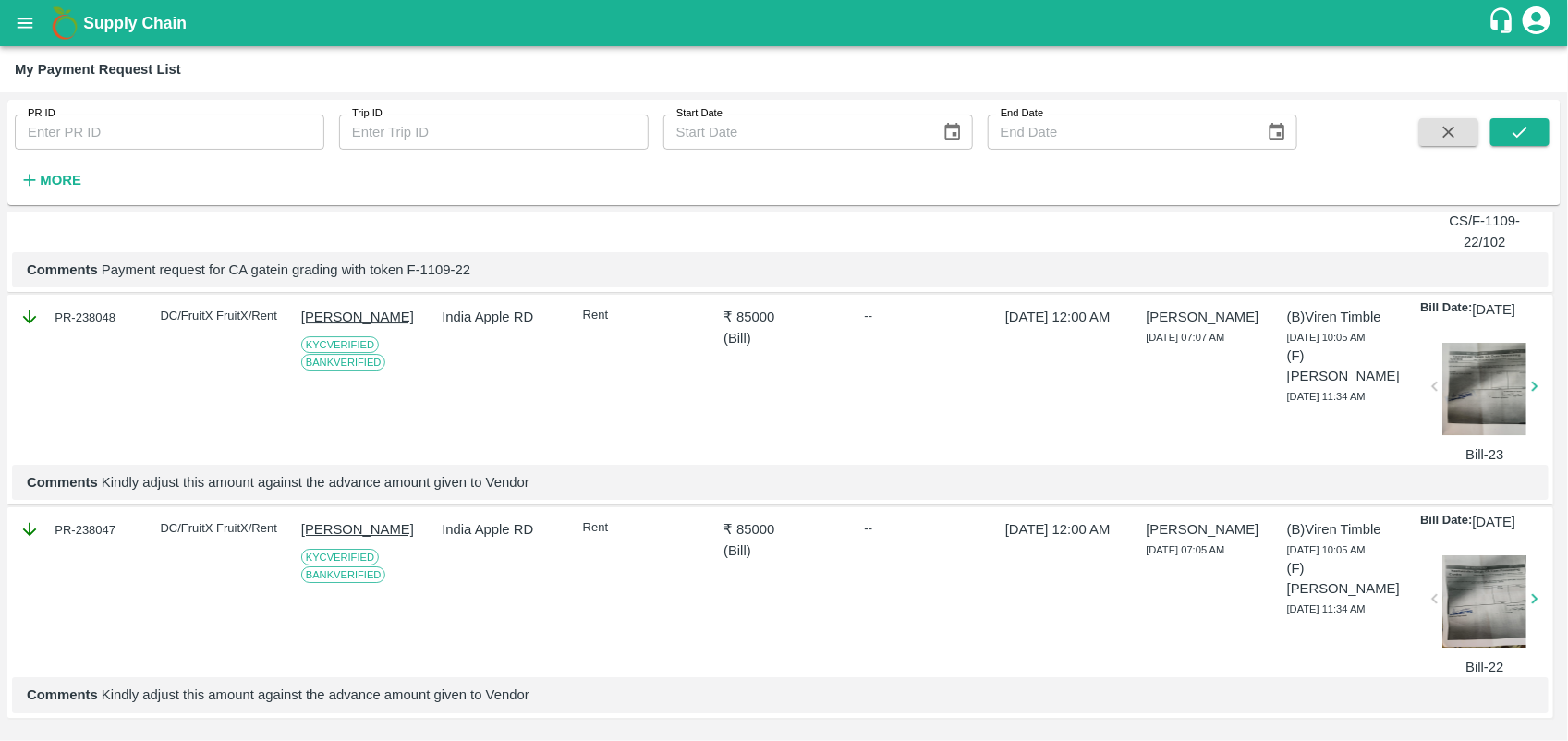
click at [1556, 219] on div "DOWNLOAD Pending (1) Business Approved (77) Finance Approved (25) Ready To Pay …" at bounding box center [784, 473] width 1553 height 522
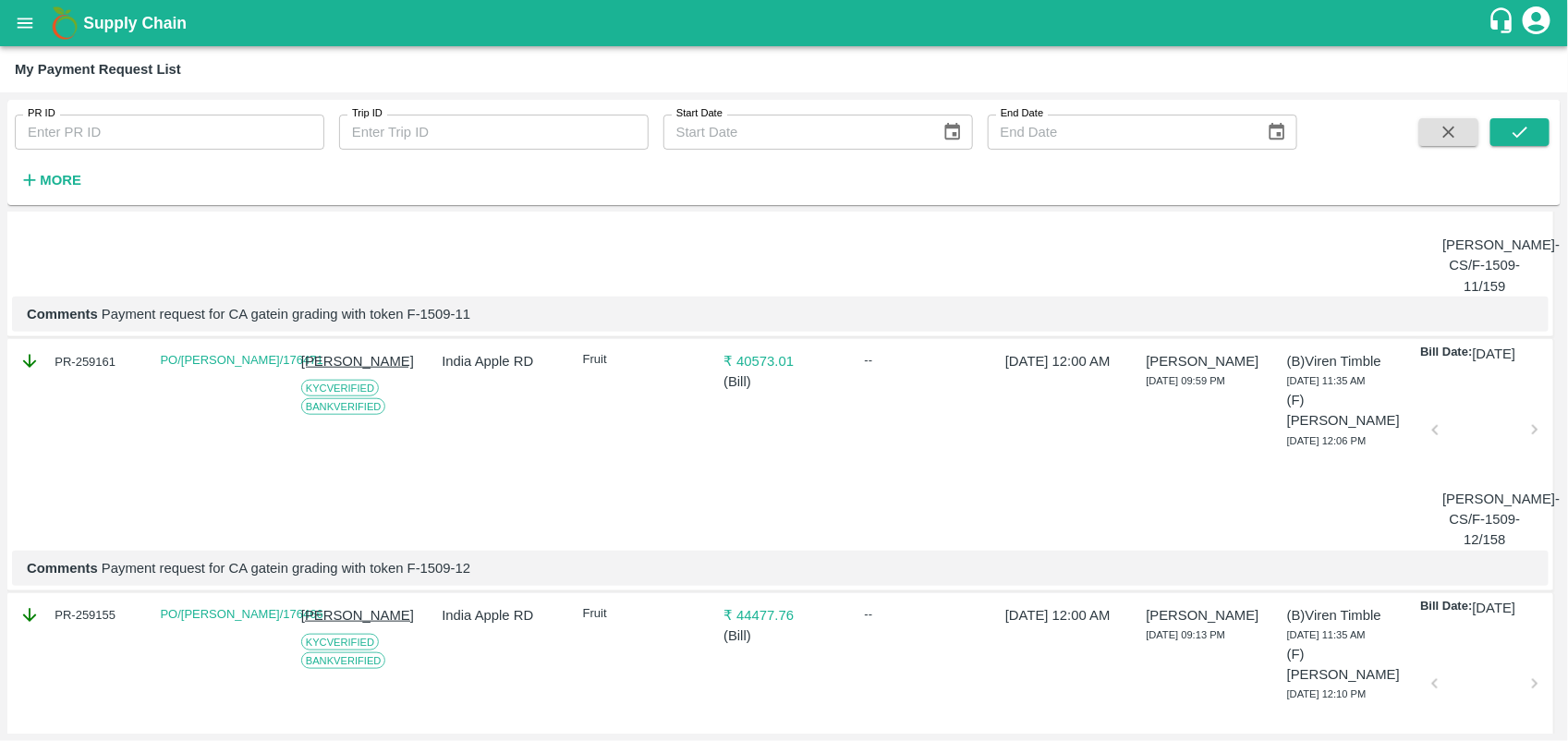
scroll to position [0, 0]
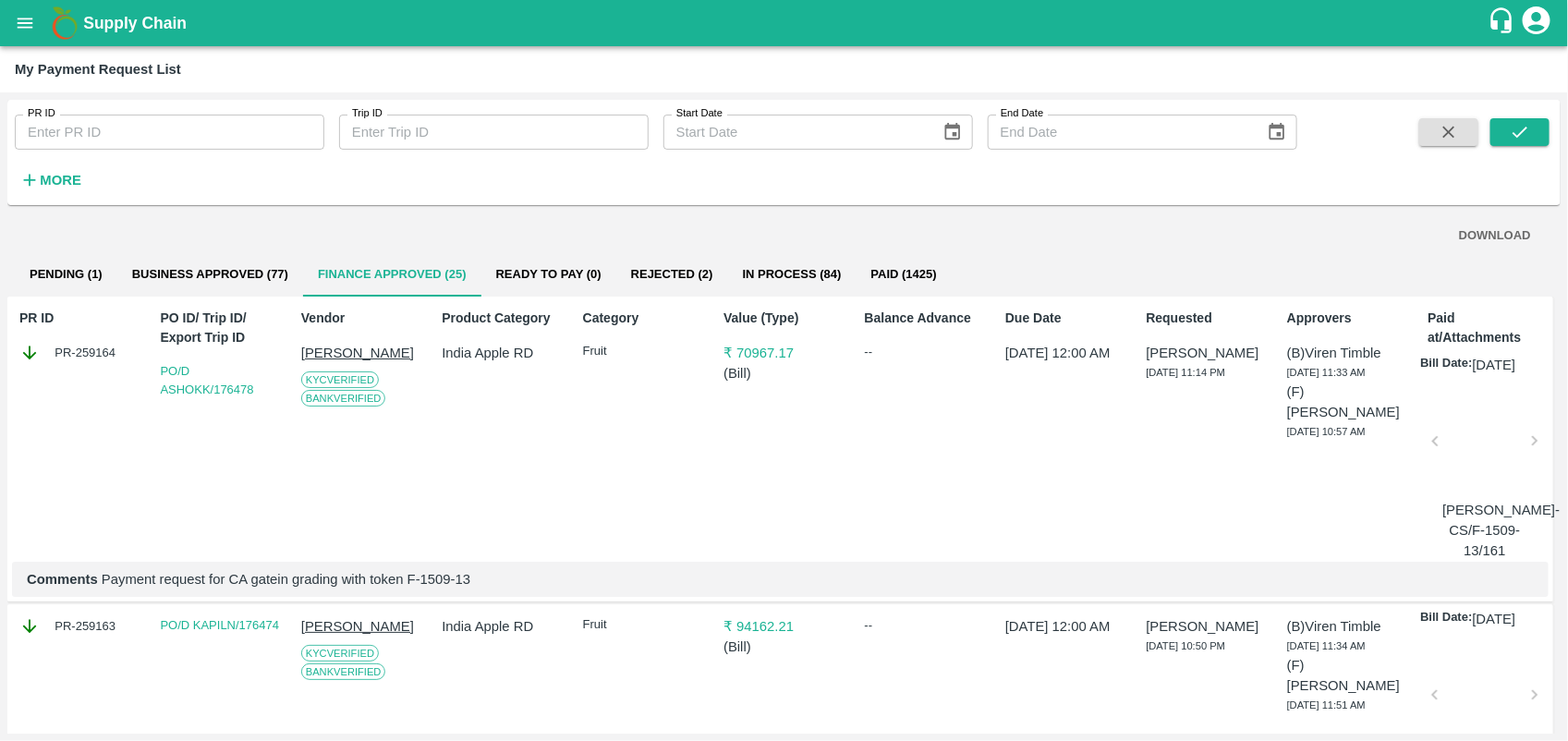
click at [690, 281] on button "Rejected (2)" at bounding box center [672, 274] width 112 height 44
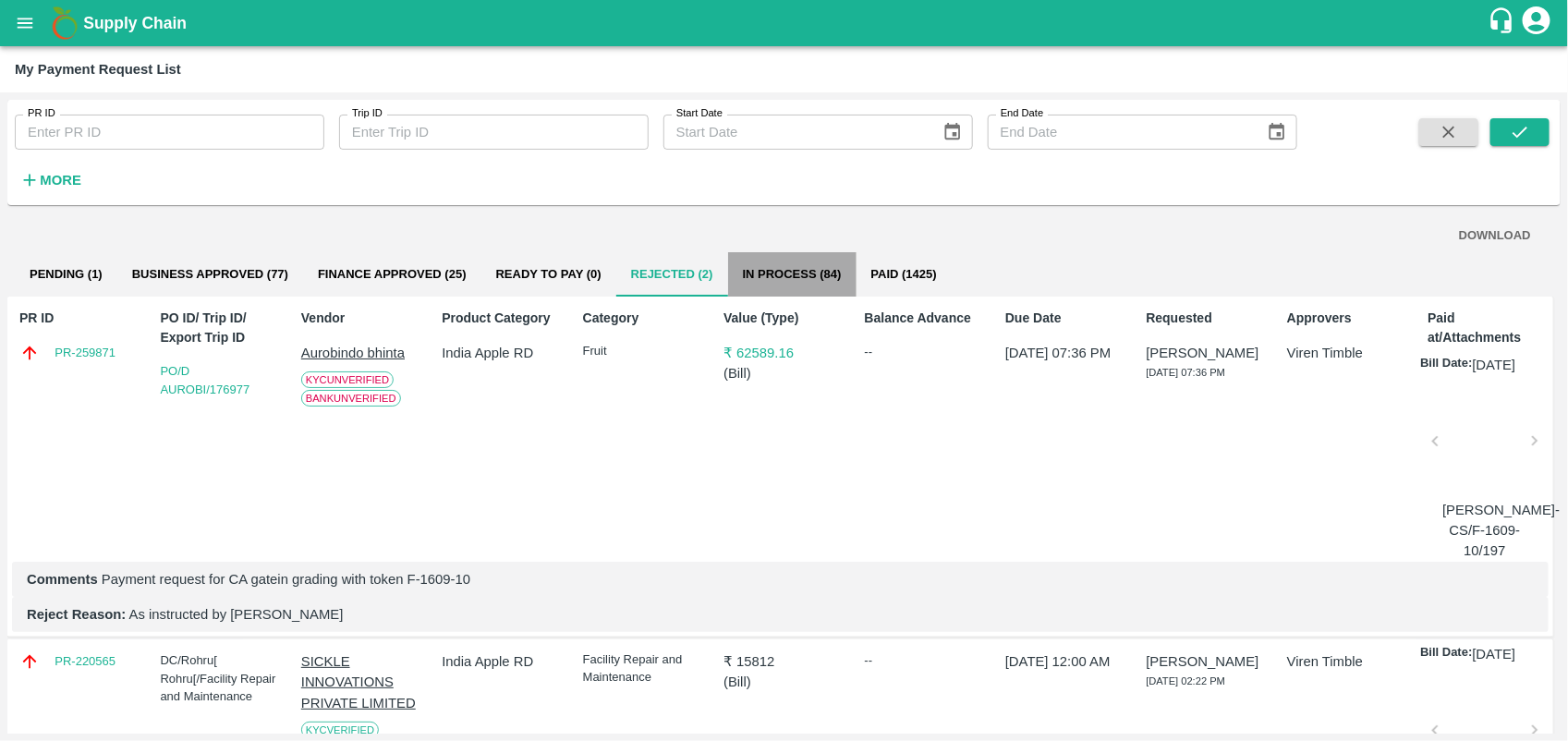
click at [811, 254] on button "In Process (84)" at bounding box center [792, 274] width 129 height 44
